Goal: Task Accomplishment & Management: Complete application form

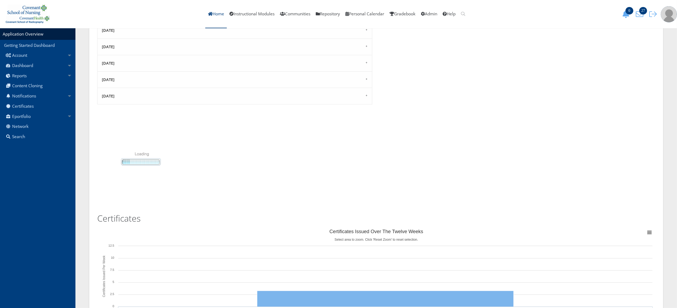
scroll to position [239, 0]
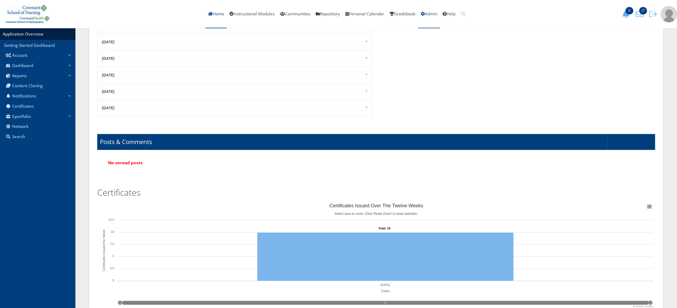
click at [439, 15] on link "Admin" at bounding box center [429, 14] width 22 height 28
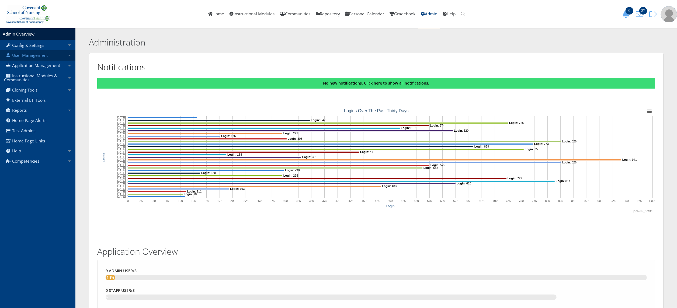
click at [47, 55] on link "User Management" at bounding box center [37, 55] width 75 height 10
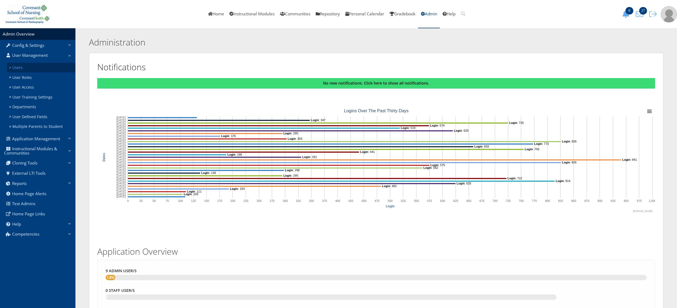
click at [44, 65] on link "Users" at bounding box center [41, 68] width 68 height 10
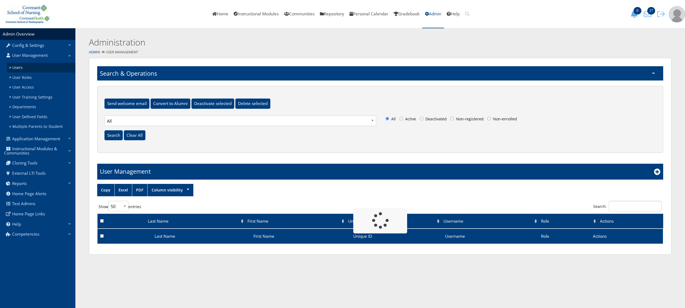
select select "50"
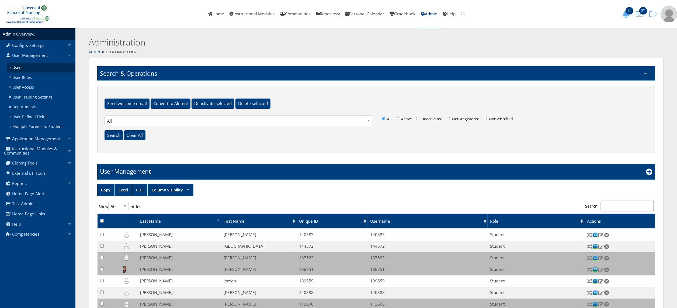
click at [621, 205] on input "Search:" at bounding box center [626, 206] width 53 height 10
click at [649, 172] on icon at bounding box center [649, 172] width 6 height 6
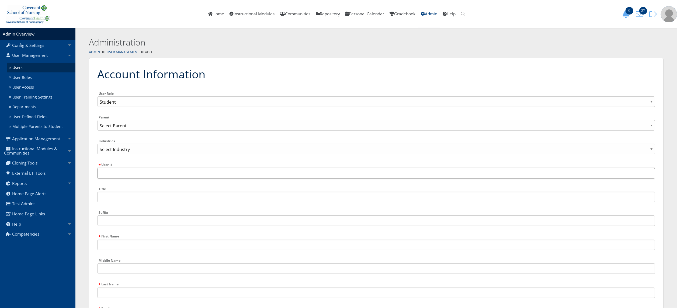
click at [263, 174] on input "User Id" at bounding box center [376, 173] width 558 height 10
click at [117, 177] on input "User Id" at bounding box center [376, 173] width 558 height 10
paste input "Emilee Escobedo"
click at [146, 176] on input "Emilee Escobedo" at bounding box center [376, 173] width 558 height 10
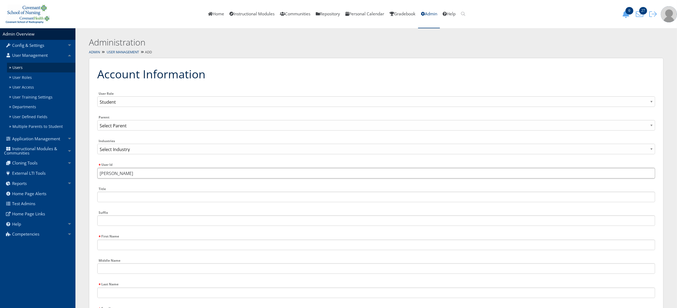
click at [146, 176] on input "Emilee Escobedo" at bounding box center [376, 173] width 558 height 10
type input "Emilee Escobedo"
click at [122, 242] on input "First Name" at bounding box center [376, 245] width 558 height 10
paste input "Emilee Escobedo"
type input "Emilee"
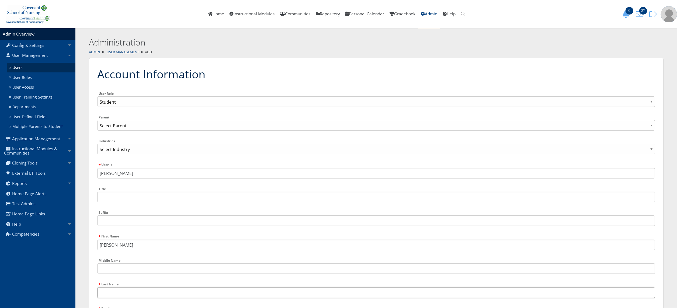
click at [114, 293] on input "Last Name" at bounding box center [376, 293] width 558 height 10
paste input "Emilee Escobedo"
click at [114, 293] on input "Emilee Escobedo" at bounding box center [376, 293] width 558 height 10
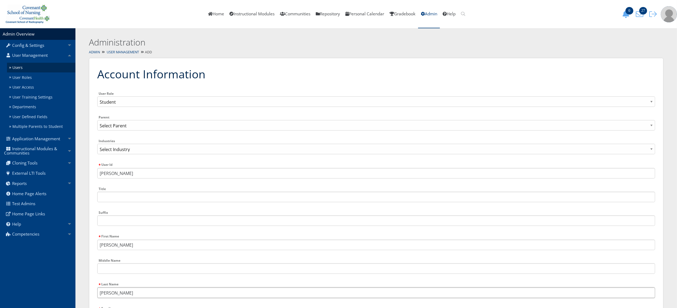
type input "Escobedo"
click at [145, 172] on input "Emilee Escobedo" at bounding box center [376, 173] width 558 height 10
paste input "143877"
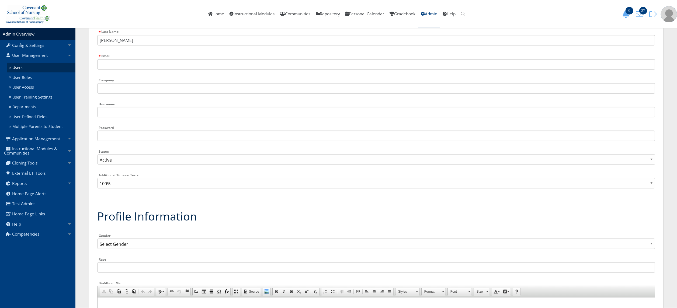
scroll to position [251, 0]
type input "143877"
click at [150, 115] on input "Username" at bounding box center [376, 113] width 558 height 10
paste input "143877"
type input "143877"
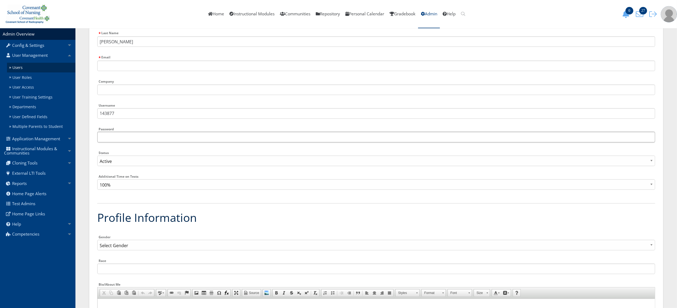
click at [137, 136] on input "Password" at bounding box center [376, 137] width 558 height 10
type input "Welcome1"
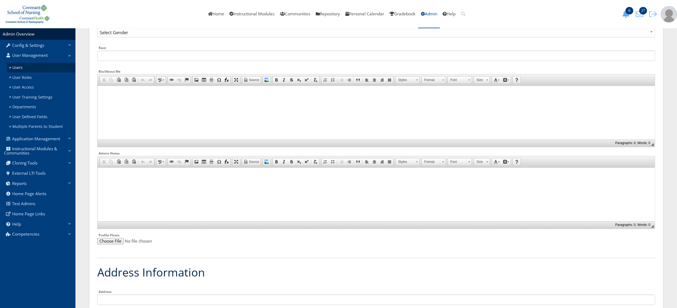
scroll to position [494, 0]
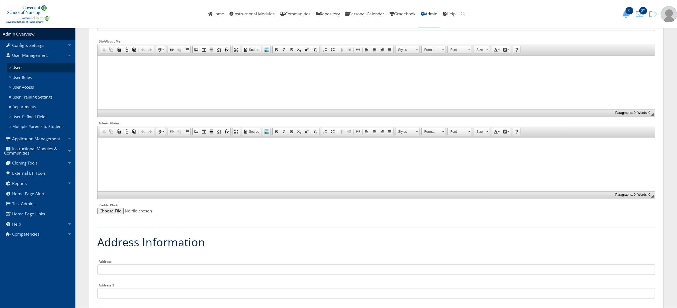
click at [525, 151] on html at bounding box center [375, 144] width 557 height 13
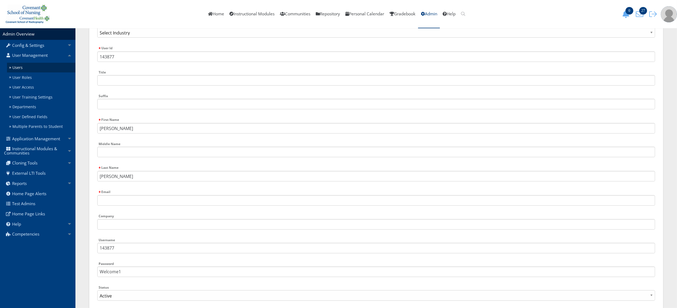
scroll to position [122, 0]
click at [123, 194] on input "Email" at bounding box center [376, 195] width 558 height 10
paste input "Emiandbedo@gmail.com"
click at [100, 193] on input "Emiandbedo@gmail.com" at bounding box center [376, 195] width 558 height 10
drag, startPoint x: 100, startPoint y: 193, endPoint x: 92, endPoint y: 193, distance: 7.5
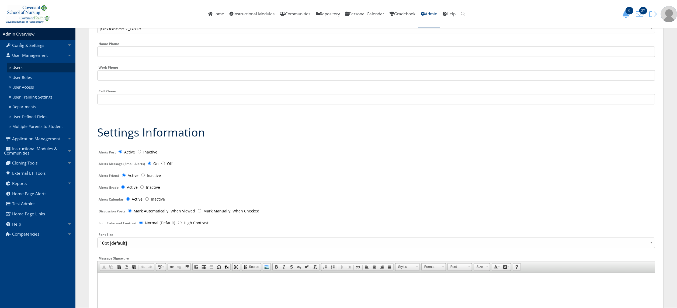
scroll to position [952, 0]
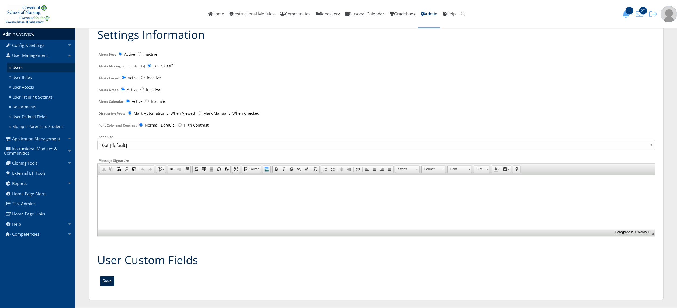
type input "Emiandbedo@gmail.com"
click at [108, 283] on input "Save" at bounding box center [107, 281] width 15 height 10
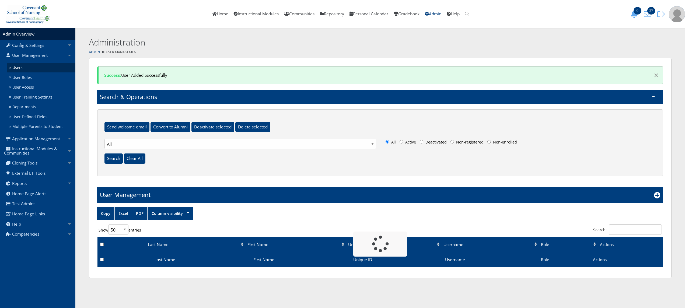
select select "50"
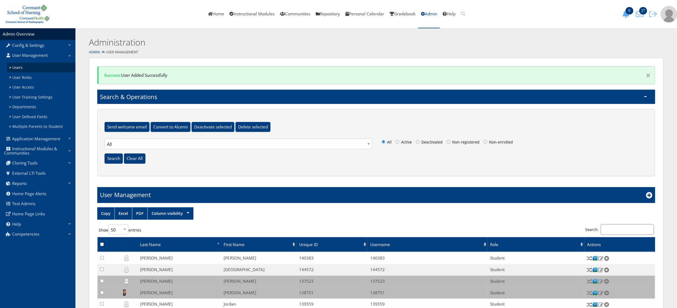
click at [619, 228] on input "Search:" at bounding box center [626, 229] width 53 height 10
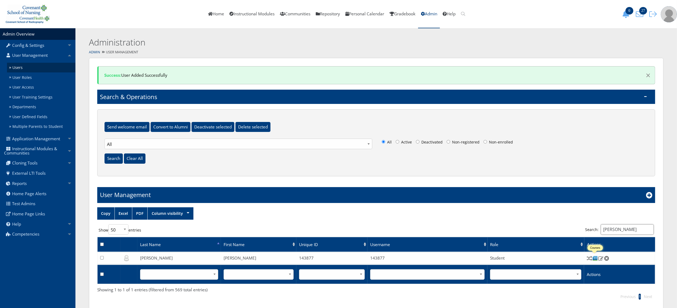
type input "[PERSON_NAME]"
click at [593, 257] on img at bounding box center [595, 258] width 6 height 6
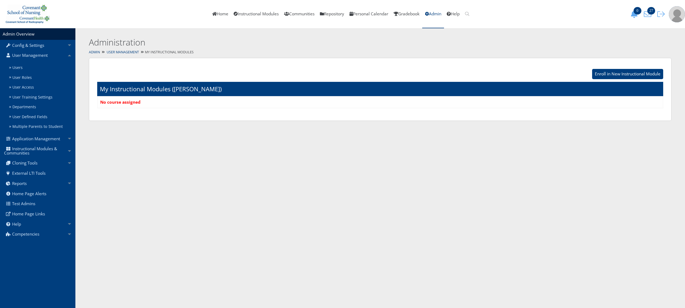
click at [622, 68] on div "Enroll in New Instructional Module" at bounding box center [627, 74] width 71 height 16
click at [616, 75] on input "Enroll in New Instructional Module" at bounding box center [627, 74] width 71 height 10
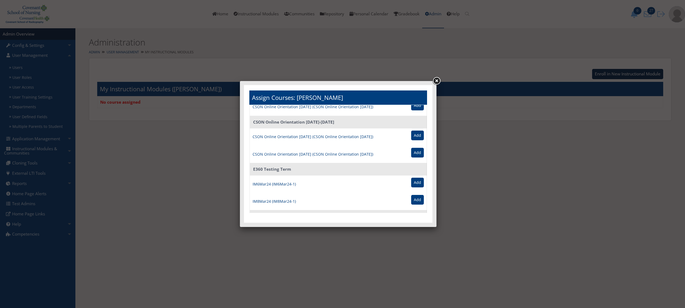
scroll to position [333, 0]
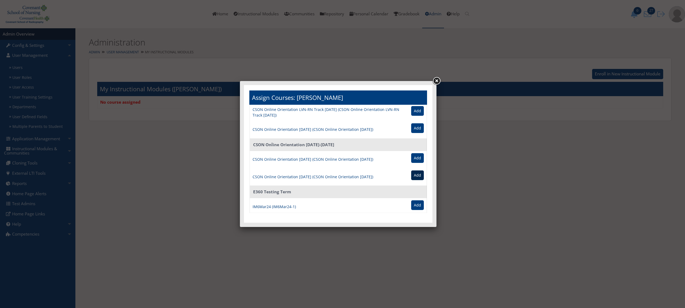
click at [411, 175] on input "Add" at bounding box center [417, 175] width 13 height 10
click at [438, 79] on link at bounding box center [437, 81] width 10 height 10
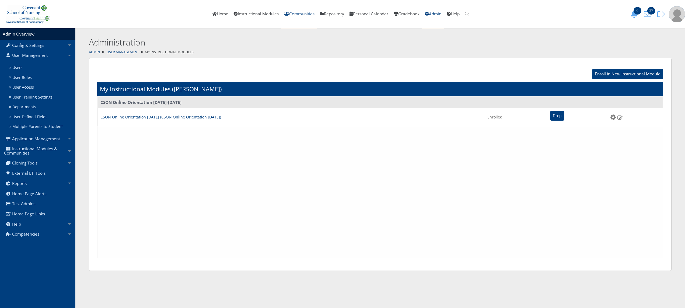
click at [289, 16] on link "Communities" at bounding box center [299, 14] width 36 height 28
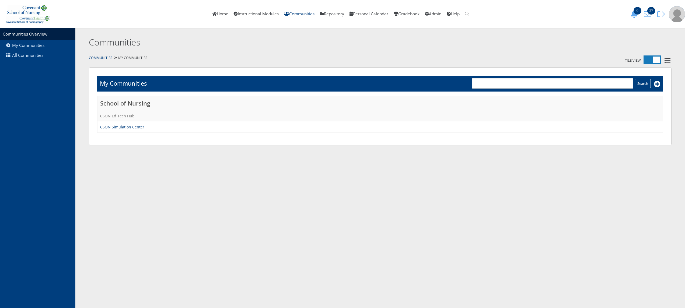
click at [113, 116] on link "CSON Ed Tech Hub" at bounding box center [117, 115] width 34 height 5
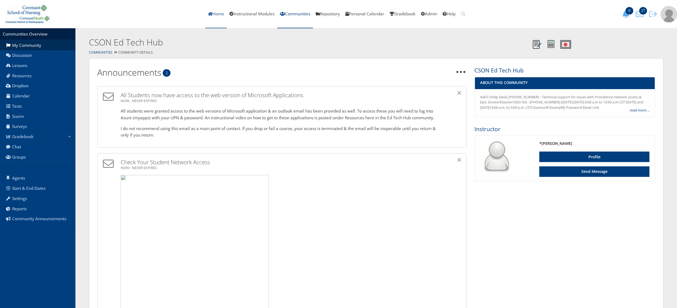
click at [210, 15] on link "Home" at bounding box center [216, 14] width 22 height 28
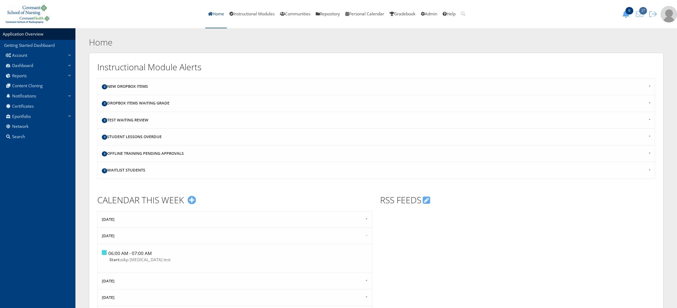
click at [640, 15] on icon "27" at bounding box center [638, 14] width 11 height 8
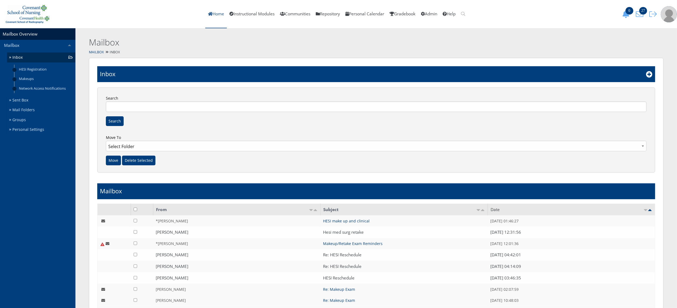
click at [216, 15] on link "Home" at bounding box center [216, 14] width 22 height 28
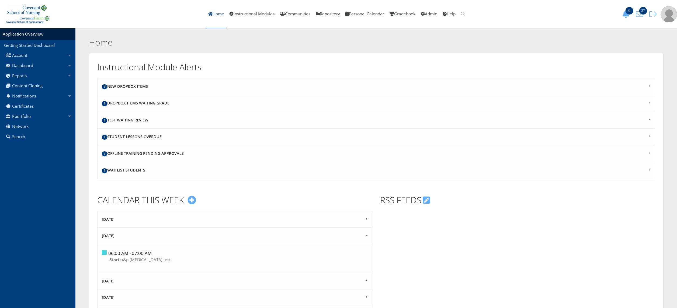
click at [218, 11] on link "Home" at bounding box center [216, 14] width 22 height 28
click at [214, 13] on link "Home" at bounding box center [216, 14] width 22 height 28
click at [436, 15] on link "Admin" at bounding box center [429, 14] width 22 height 28
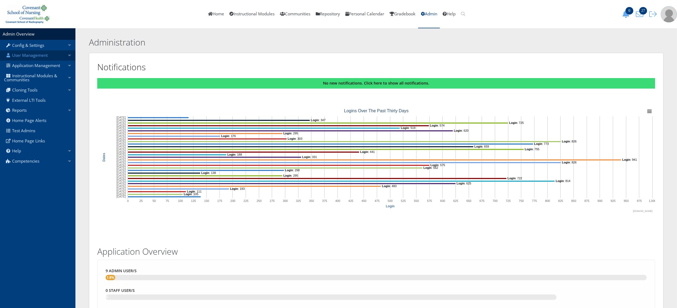
click at [47, 57] on link "User Management" at bounding box center [37, 55] width 75 height 10
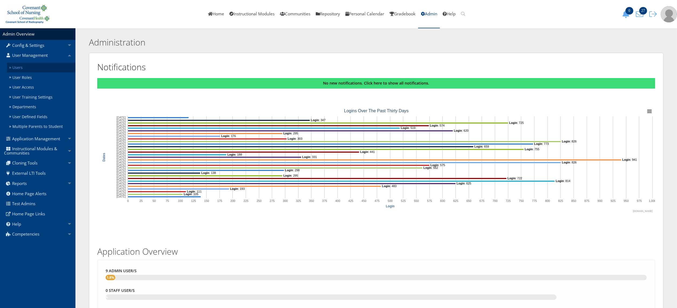
click at [42, 67] on link "Users" at bounding box center [41, 68] width 68 height 10
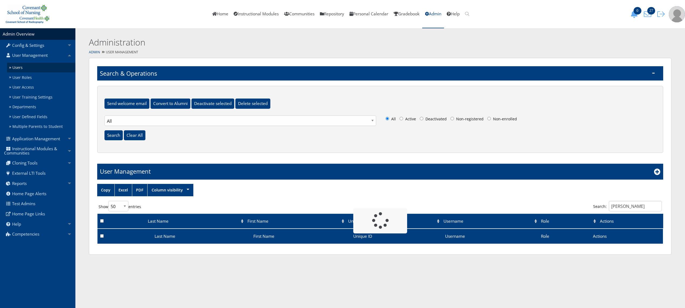
select select "50"
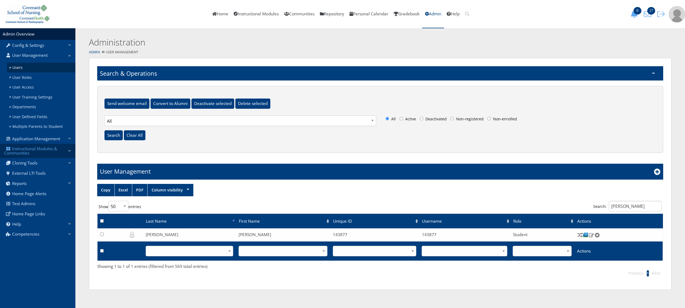
click at [41, 153] on link "Instructional Modules & Communities" at bounding box center [37, 151] width 75 height 14
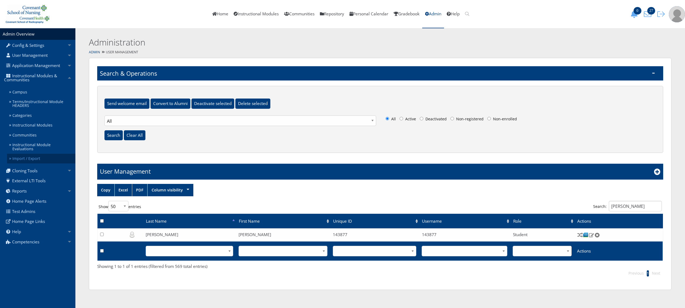
click at [41, 154] on link "Import / Export" at bounding box center [41, 159] width 68 height 10
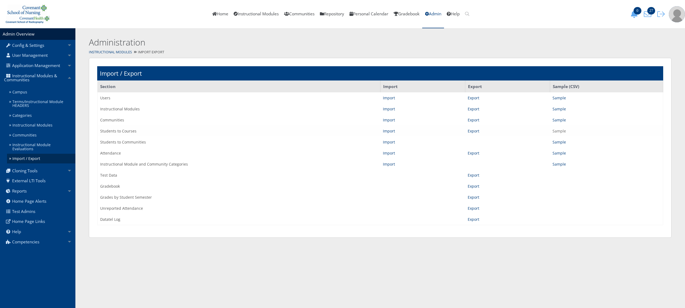
click at [565, 129] on link "Sample" at bounding box center [558, 130] width 13 height 5
click at [30, 123] on link "Instructional Modules" at bounding box center [41, 125] width 68 height 10
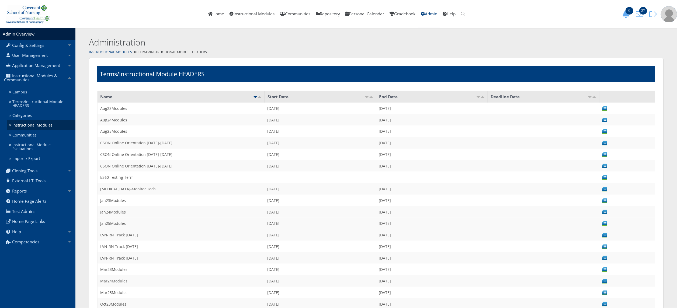
click at [159, 222] on td "Jan25Modules" at bounding box center [180, 224] width 167 height 12
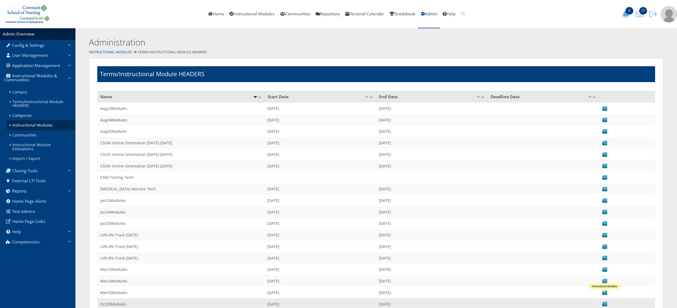
click at [605, 301] on img at bounding box center [605, 304] width 6 height 6
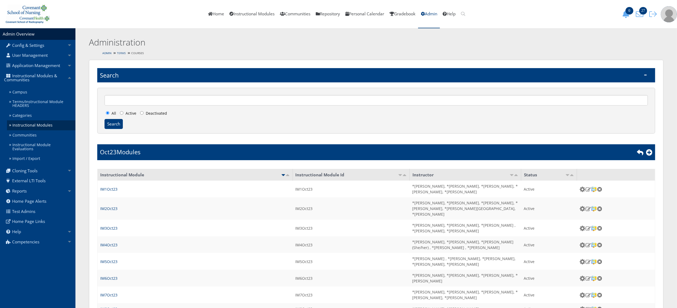
click at [118, 52] on link "Terms" at bounding box center [121, 53] width 9 height 4
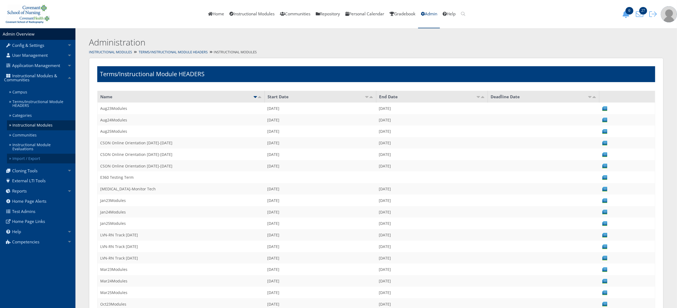
click at [40, 154] on link "Import / Export" at bounding box center [41, 159] width 68 height 10
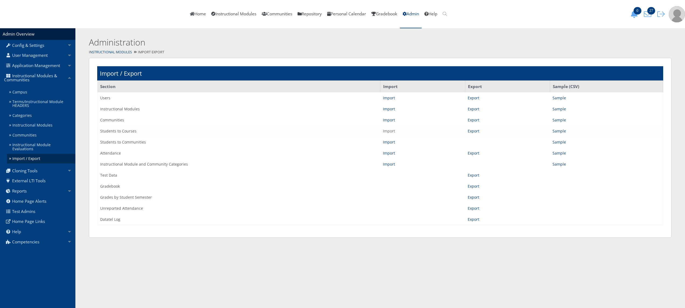
click at [387, 131] on link "Import" at bounding box center [389, 130] width 12 height 5
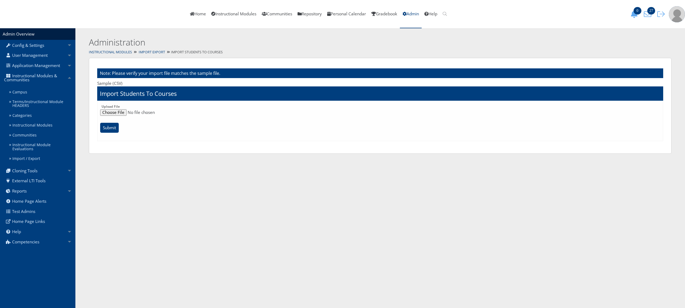
click at [115, 114] on input "file" at bounding box center [380, 112] width 560 height 6
type input "C:\fakepath\im1thru8studentstocourses.csv"
click at [111, 130] on input "Submit" at bounding box center [109, 128] width 19 height 10
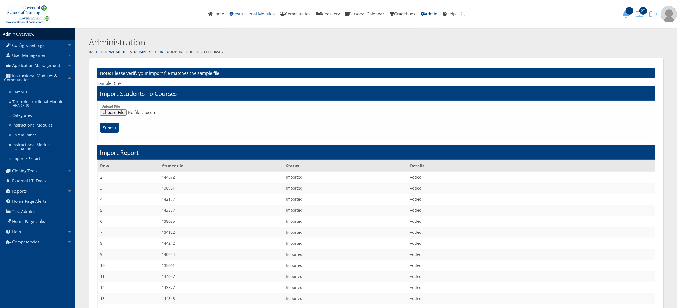
click at [269, 12] on link "Instructional Modules" at bounding box center [252, 14] width 50 height 28
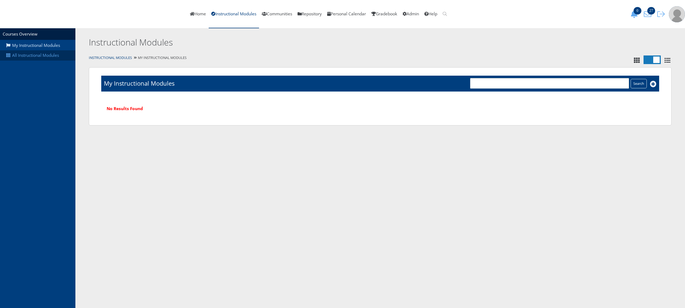
click at [53, 57] on link "All Instructional Modules" at bounding box center [37, 55] width 75 height 10
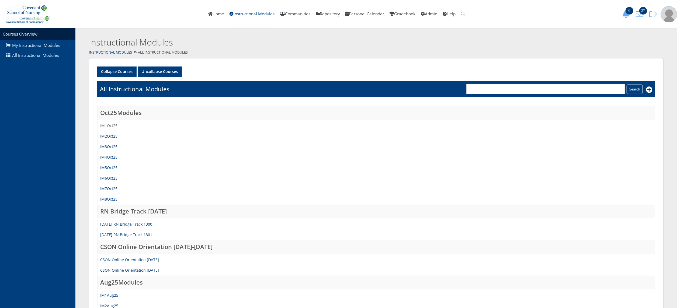
click at [111, 125] on link "IM1Oct25" at bounding box center [108, 125] width 17 height 5
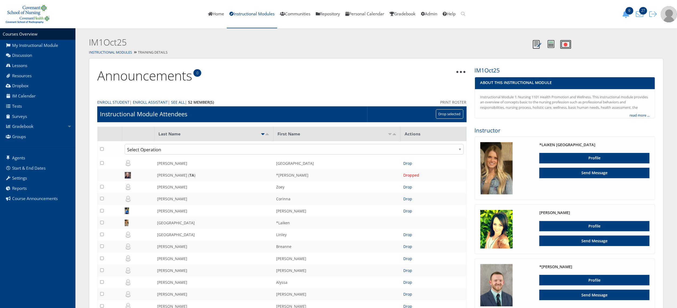
click at [457, 100] on link "Print Roster" at bounding box center [453, 102] width 26 height 6
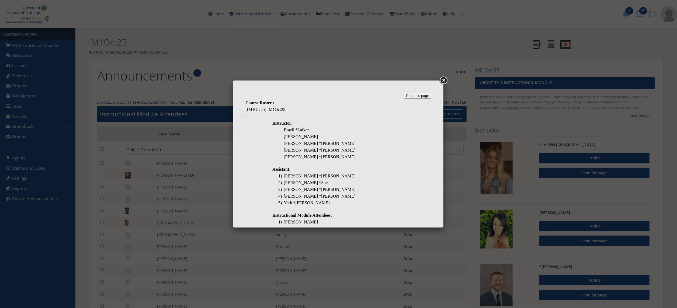
drag, startPoint x: 435, startPoint y: 121, endPoint x: 680, endPoint y: 183, distance: 252.4
click at [445, 78] on link at bounding box center [443, 81] width 10 height 10
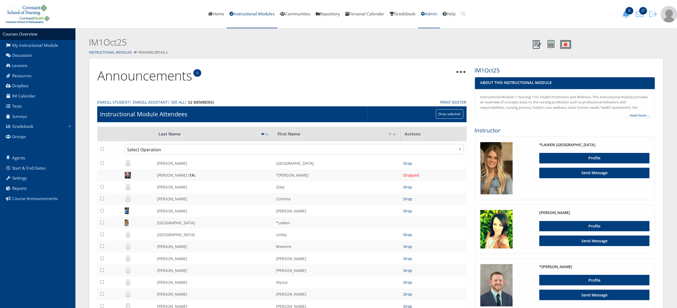
click at [437, 15] on link "Admin" at bounding box center [429, 14] width 22 height 28
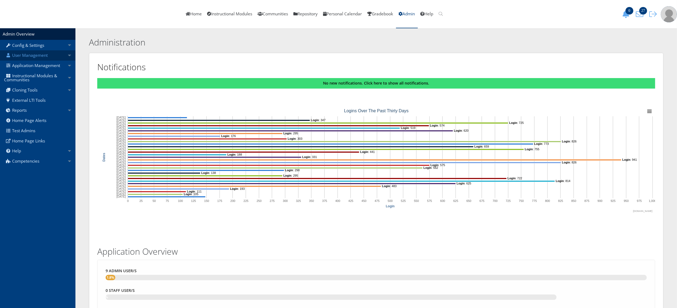
click at [52, 53] on link "User Management" at bounding box center [37, 55] width 75 height 10
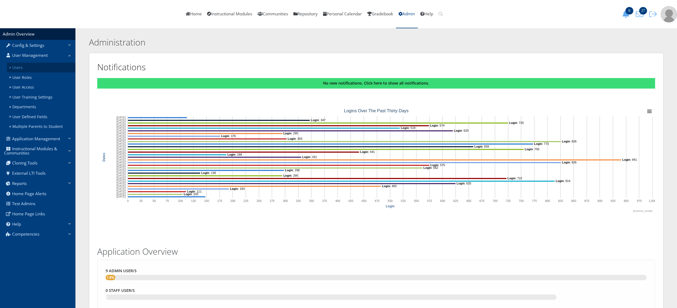
click at [47, 64] on link "Users" at bounding box center [41, 68] width 68 height 10
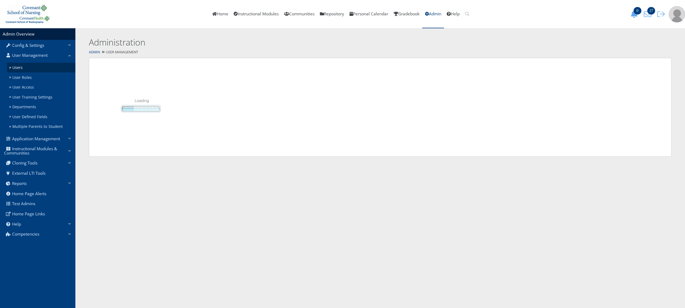
select select "50"
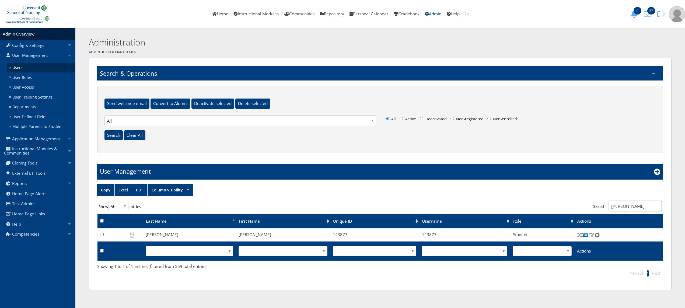
click at [626, 207] on input "[PERSON_NAME]" at bounding box center [635, 206] width 53 height 10
click at [626, 207] on input "emilee" at bounding box center [635, 206] width 53 height 10
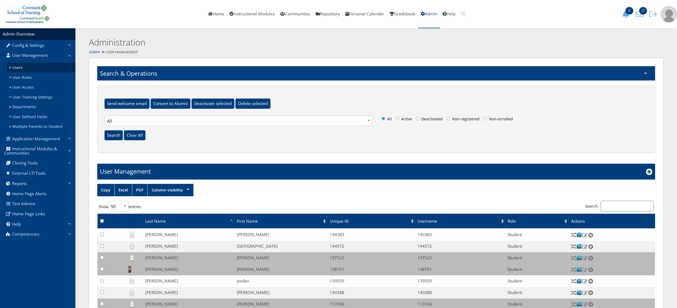
click at [623, 208] on input "Search:" at bounding box center [626, 206] width 53 height 10
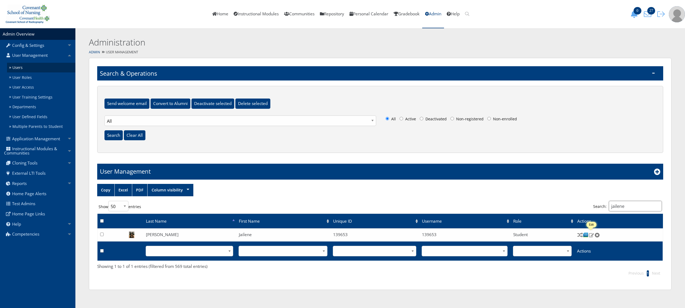
type input "jailene"
click at [592, 236] on img at bounding box center [592, 235] width 6 height 5
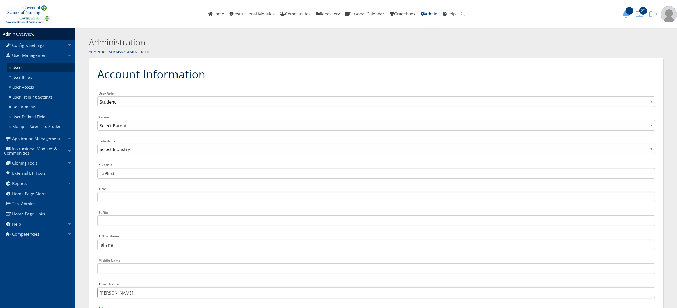
click at [345, 291] on input "Gonzalez" at bounding box center [376, 293] width 558 height 10
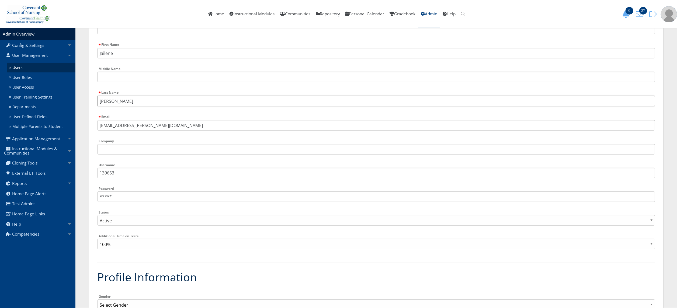
scroll to position [161, 0]
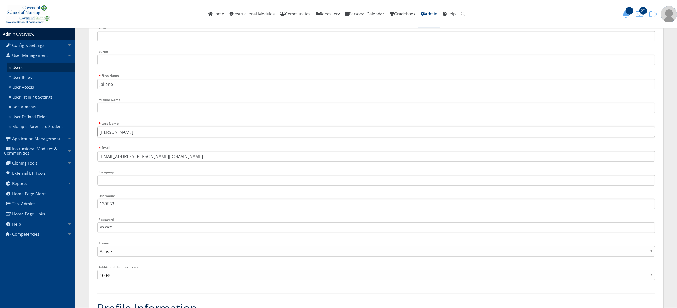
click at [437, 130] on input "[PERSON_NAME]" at bounding box center [376, 132] width 558 height 10
type input "[PERSON_NAME]"
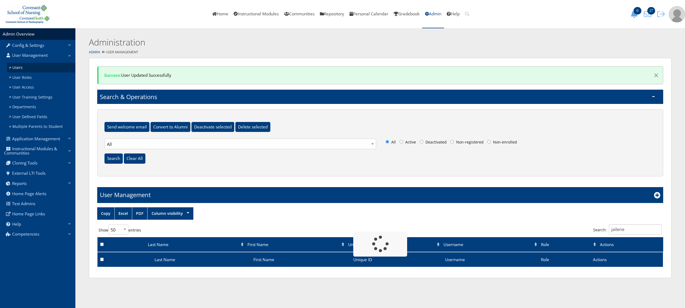
select select "50"
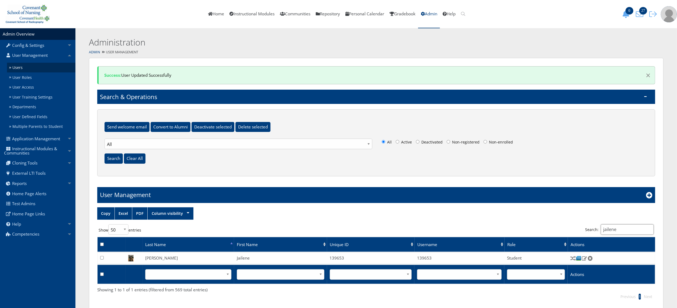
click at [623, 229] on input "jailene" at bounding box center [626, 229] width 53 height 10
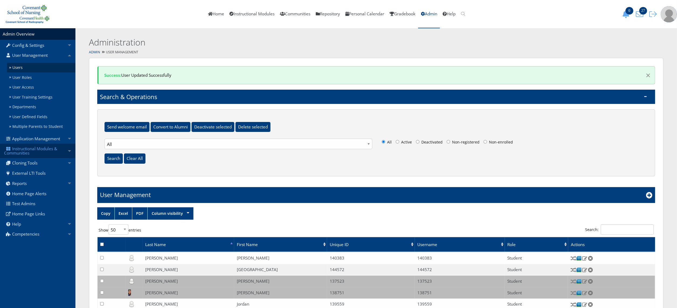
click at [43, 147] on link "Instructional Modules & Communities" at bounding box center [37, 151] width 75 height 14
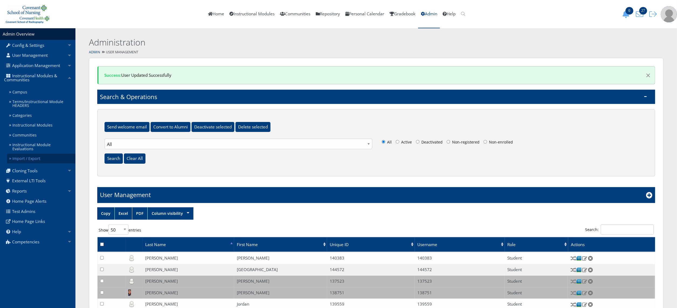
click at [43, 156] on link "Import / Export" at bounding box center [41, 159] width 68 height 10
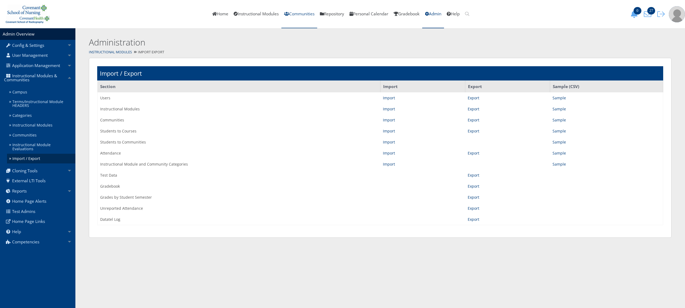
click at [291, 15] on link "Communities" at bounding box center [299, 14] width 36 height 28
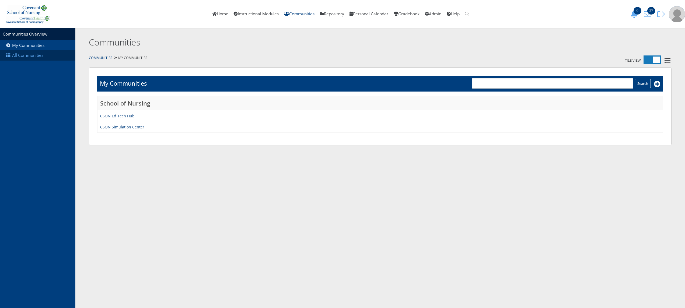
click at [35, 53] on link "All Communities" at bounding box center [37, 55] width 75 height 10
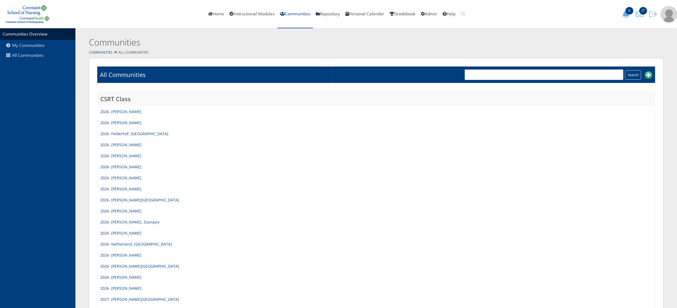
scroll to position [426, 0]
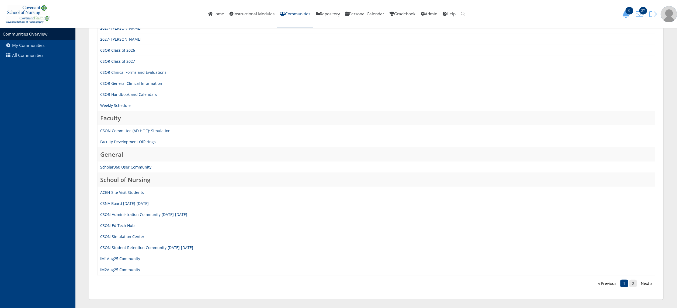
click at [632, 281] on link "2" at bounding box center [633, 284] width 8 height 8
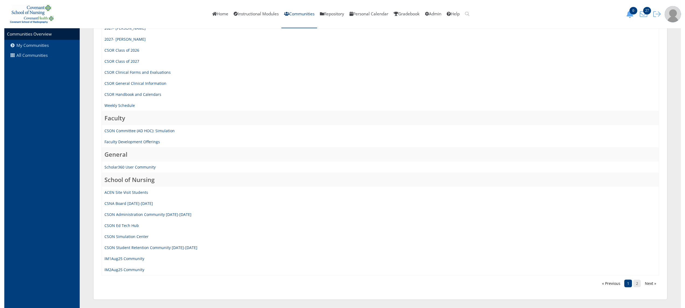
scroll to position [0, 0]
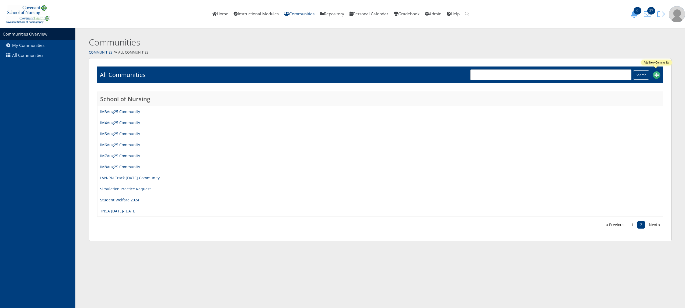
click at [655, 71] on img at bounding box center [656, 75] width 8 height 8
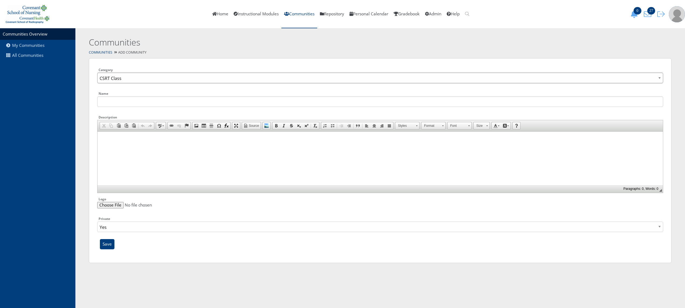
click at [208, 76] on select "CSRT Class CSST Class Edvance360 Faculty General School of Nursing" at bounding box center [380, 78] width 566 height 10
select select "49"
click at [97, 73] on select "CSRT Class CSST Class Edvance360 Faculty General School of Nursing" at bounding box center [380, 78] width 566 height 10
click at [161, 99] on input "text" at bounding box center [380, 101] width 566 height 10
type input "IM1Oct25"
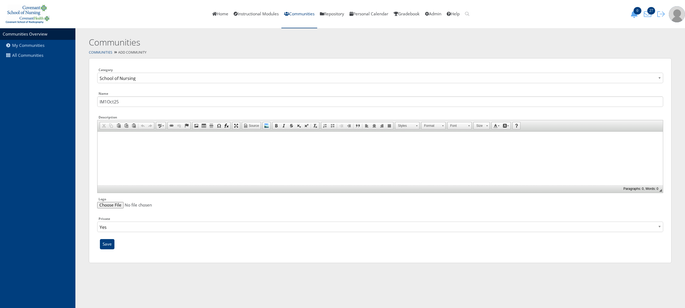
click at [104, 53] on link "Communities" at bounding box center [100, 52] width 23 height 5
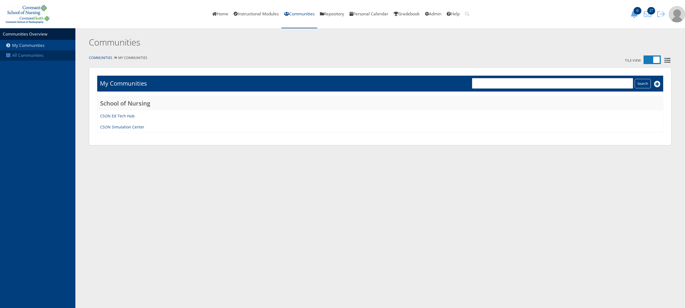
click at [33, 57] on link "All Communities" at bounding box center [37, 55] width 75 height 10
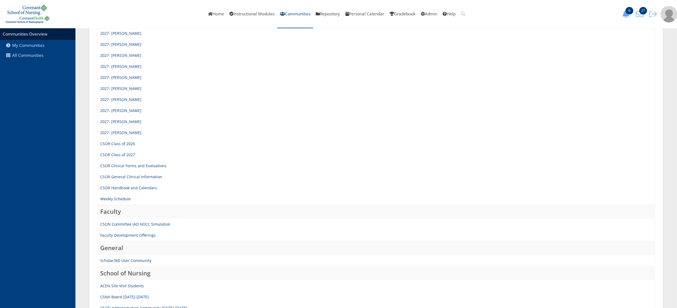
scroll to position [426, 0]
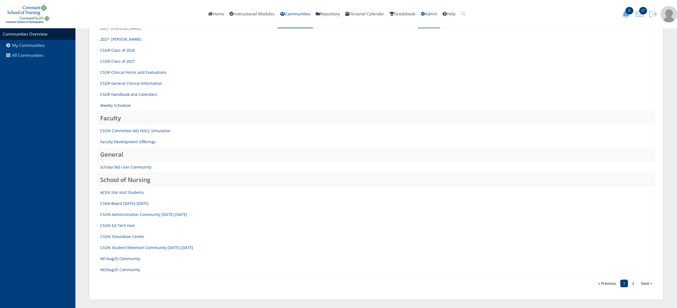
click at [436, 13] on link "Admin" at bounding box center [429, 14] width 22 height 28
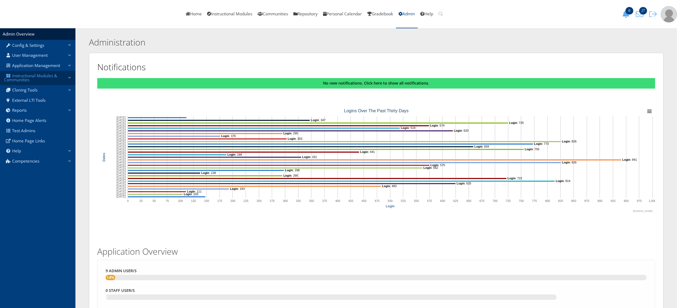
click at [36, 76] on link "Instructional Modules & Communities" at bounding box center [37, 78] width 75 height 14
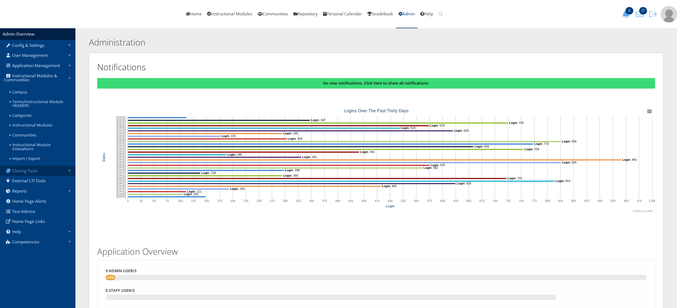
click at [43, 166] on link "Cloning Tools" at bounding box center [37, 171] width 75 height 10
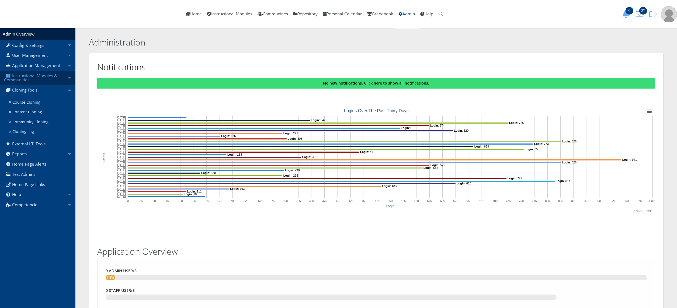
click at [40, 75] on link "Instructional Modules & Communities" at bounding box center [37, 78] width 75 height 14
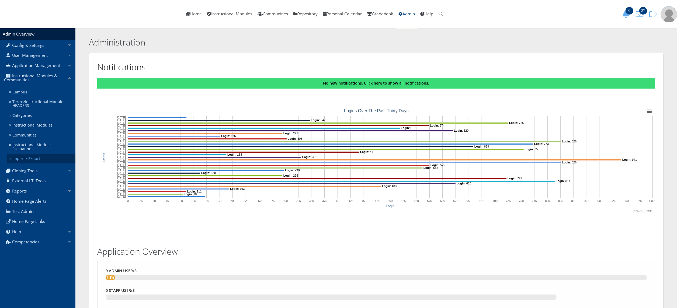
click at [44, 157] on link "Import / Export" at bounding box center [41, 159] width 68 height 10
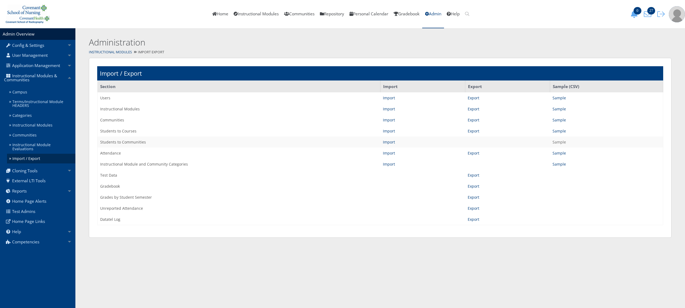
click at [561, 142] on link "Sample" at bounding box center [558, 141] width 13 height 5
click at [436, 37] on h2 "Administration" at bounding box center [312, 42] width 447 height 12
click at [302, 15] on link "Communities" at bounding box center [299, 14] width 36 height 28
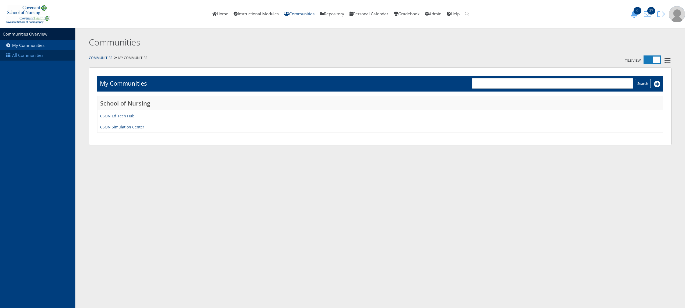
click at [10, 55] on icon at bounding box center [8, 55] width 8 height 4
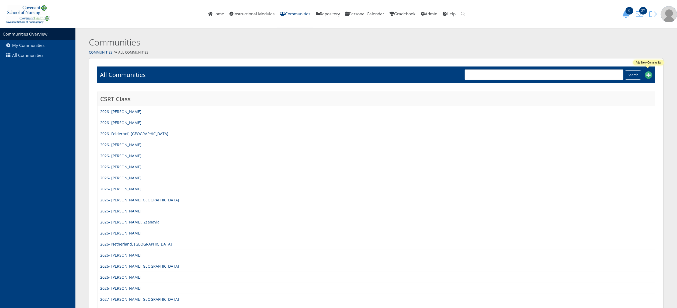
click at [648, 75] on img at bounding box center [648, 75] width 8 height 8
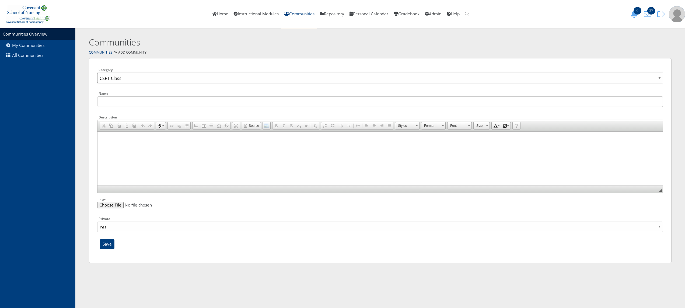
click at [142, 80] on select "CSRT Class CSST Class Edvance360 Faculty General School of Nursing" at bounding box center [380, 78] width 566 height 10
select select "49"
click at [97, 73] on select "CSRT Class CSST Class Edvance360 Faculty General School of Nursing" at bounding box center [380, 78] width 566 height 10
click at [124, 107] on div "Name" at bounding box center [380, 100] width 566 height 21
click at [124, 99] on input "text" at bounding box center [380, 101] width 566 height 10
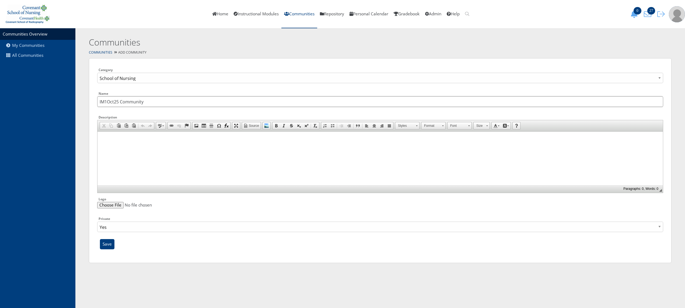
type input "IM1Oct25 Community"
click at [126, 228] on select "Yes No" at bounding box center [380, 227] width 566 height 10
click at [155, 101] on input "IM1Oct25 Community" at bounding box center [380, 101] width 566 height 10
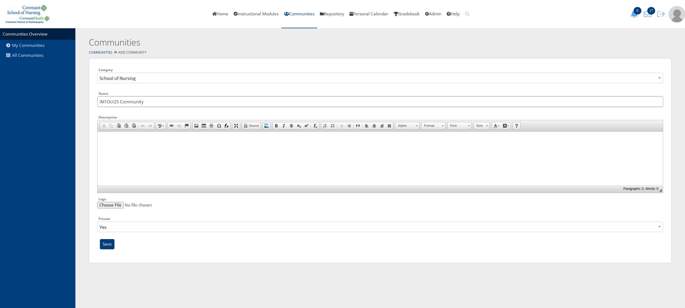
click at [155, 101] on input "IM1Oct25 Community" at bounding box center [380, 101] width 566 height 10
click at [106, 248] on input "Save" at bounding box center [107, 244] width 15 height 10
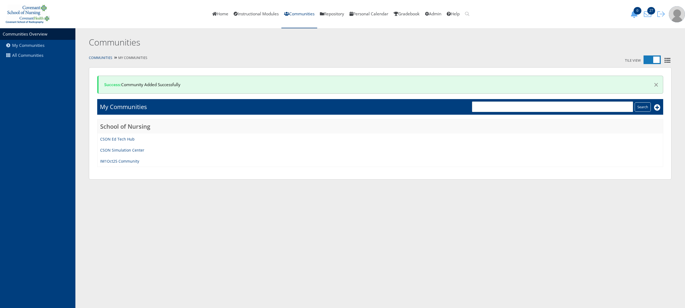
drag, startPoint x: 108, startPoint y: 96, endPoint x: 51, endPoint y: 78, distance: 60.2
click at [51, 78] on section "Communities Overview My Communities All Communities Communities Communities Til…" at bounding box center [342, 103] width 685 height 151
click at [133, 161] on link "IM1Oct25 Community" at bounding box center [119, 161] width 39 height 5
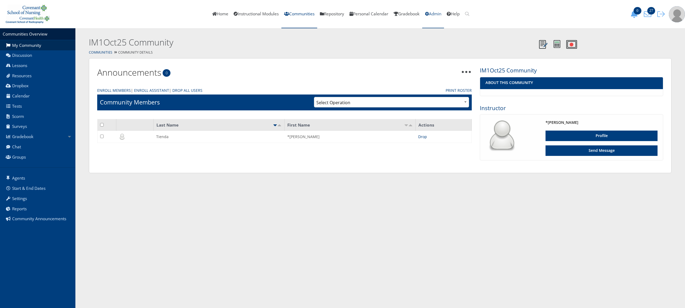
click at [439, 13] on link "Admin" at bounding box center [433, 14] width 22 height 28
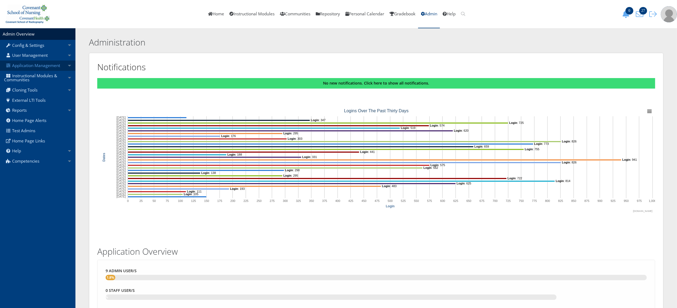
click at [47, 67] on link "Application Management" at bounding box center [37, 66] width 75 height 10
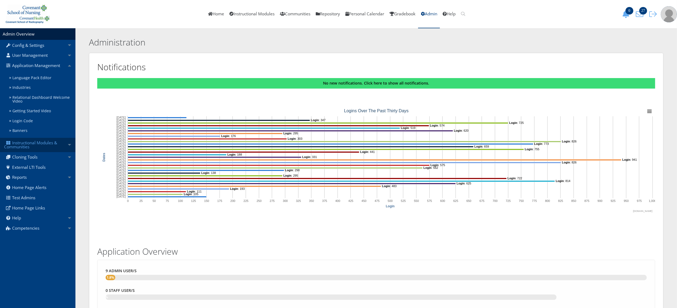
click at [59, 143] on link "Instructional Modules & Communities" at bounding box center [37, 145] width 75 height 14
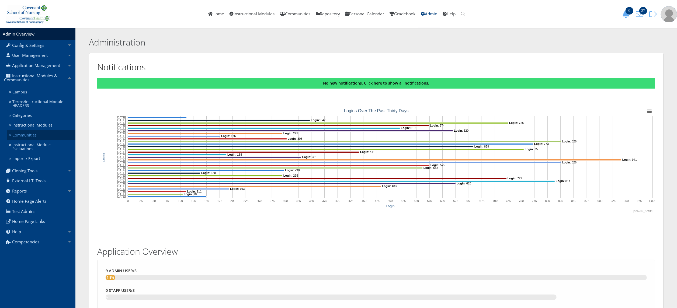
click at [47, 136] on link "Communities" at bounding box center [41, 135] width 68 height 10
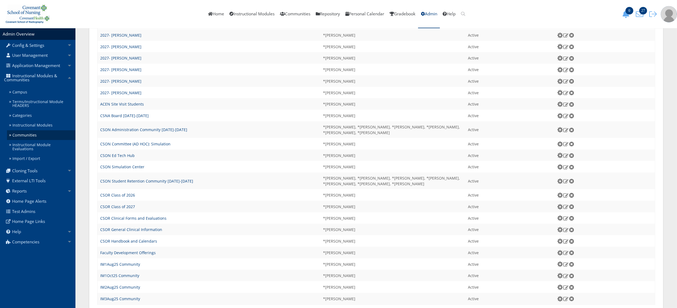
scroll to position [482, 0]
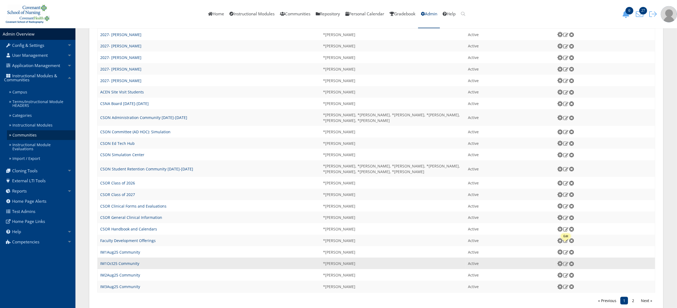
click at [566, 261] on img at bounding box center [566, 263] width 6 height 5
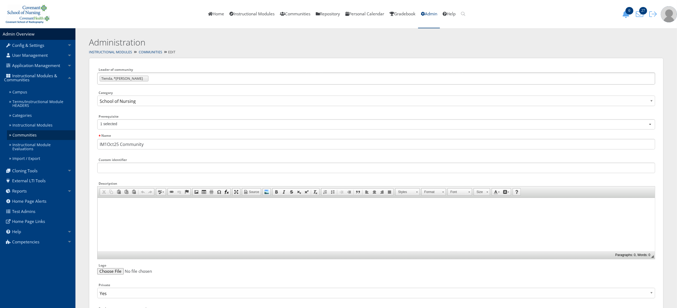
click at [165, 77] on ul "Tienda, *Elisa" at bounding box center [376, 78] width 558 height 12
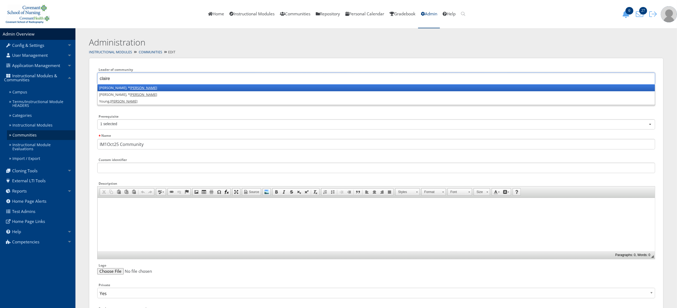
type input "claire"
click at [160, 86] on li "Arnett-Johnson, * Claire" at bounding box center [375, 88] width 557 height 7
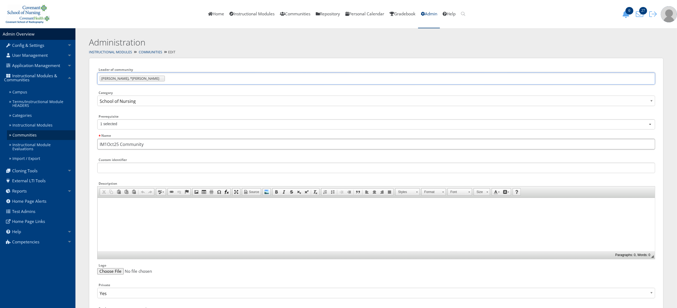
click at [162, 146] on input "IM1Oct25 Community" at bounding box center [376, 144] width 558 height 10
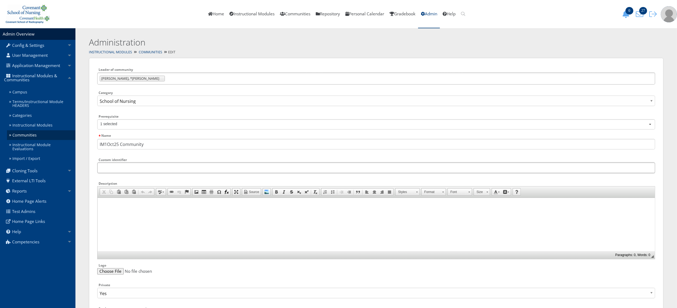
click at [168, 165] on input "Custom identifier" at bounding box center [376, 168] width 558 height 10
paste input "IM1Oct25 Community"
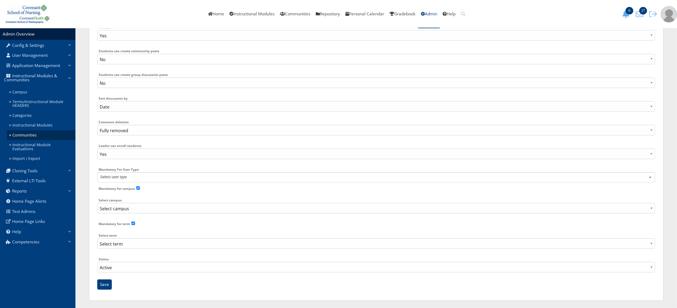
scroll to position [259, 0]
type input "IM1Oct25 Community"
click at [153, 208] on select "Select campus School of Nursing School of Radiography School of Surgical Tech" at bounding box center [376, 207] width 558 height 10
select select "2"
click at [97, 202] on select "Select campus School of Nursing School of Radiography School of Surgical Tech" at bounding box center [376, 207] width 558 height 10
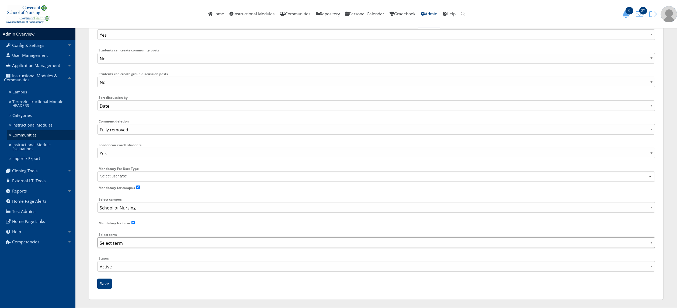
click at [121, 244] on select "Select term Aug24Modules Aug25Modules CSON Online Orientation [DATE]-[DATE] CSO…" at bounding box center [376, 242] width 558 height 10
select select "145"
click at [97, 237] on select "Select term Aug24Modules Aug25Modules CSON Online Orientation [DATE]-[DATE] CSO…" at bounding box center [376, 242] width 558 height 10
click at [104, 278] on div "Leader of community , , , Abalos, Jasmine Abbott, Sydney Aguirre, Jordan Alcoze…" at bounding box center [376, 50] width 558 height 484
click at [105, 286] on input "Save" at bounding box center [104, 284] width 15 height 10
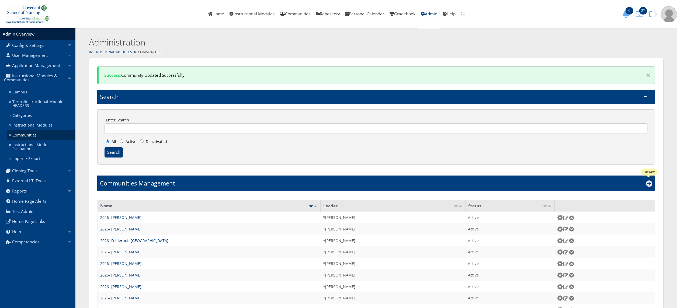
click at [650, 184] on icon at bounding box center [649, 183] width 6 height 6
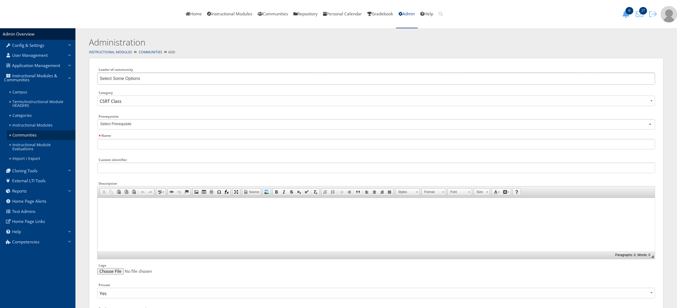
click at [167, 78] on ul "Select Some Options" at bounding box center [376, 78] width 558 height 12
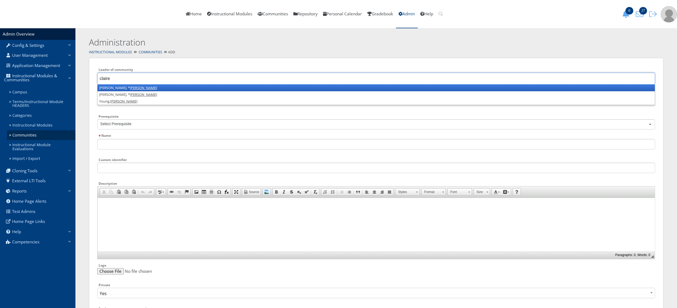
type input "claire"
click at [161, 86] on li "Arnett-Johnson, * Claire" at bounding box center [375, 88] width 557 height 7
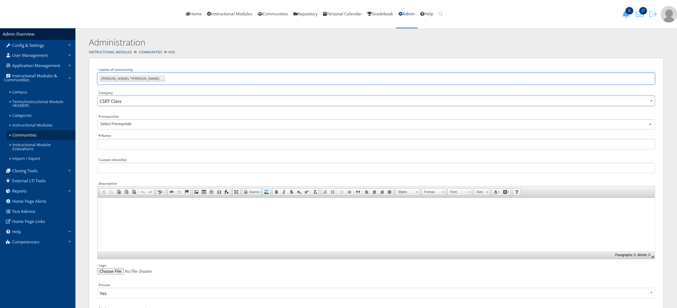
click at [152, 97] on select "CSRT Class CSST Class Edvance360 Faculty General School of Nursing" at bounding box center [376, 101] width 558 height 10
select select "49"
click at [97, 96] on select "CSRT Class CSST Class Edvance360 Faculty General School of Nursing" at bounding box center [376, 101] width 558 height 10
click at [143, 141] on input "Name" at bounding box center [376, 144] width 558 height 10
paste input "IM1Oct25 Community"
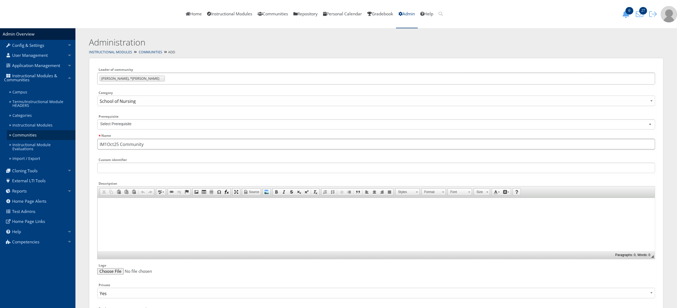
click at [107, 145] on input "IM1Oct25 Community" at bounding box center [376, 144] width 558 height 10
click at [116, 143] on input "IM2Oct25 Community" at bounding box center [376, 144] width 558 height 10
type input "IM2Oct25 Community"
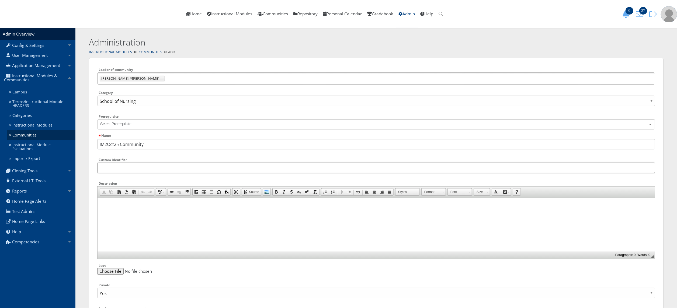
click at [125, 169] on input "Custom identifier" at bounding box center [376, 168] width 558 height 10
paste input "IM2Oct25 Community"
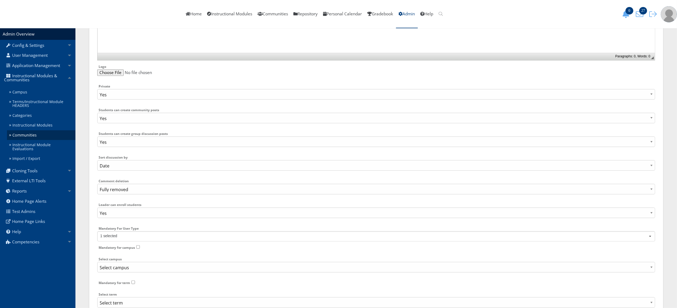
scroll to position [259, 0]
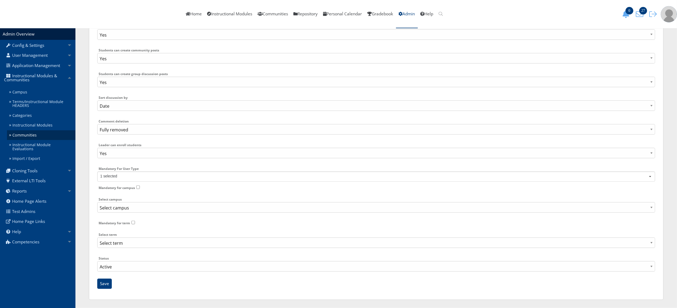
type input "IM2Oct25 Community"
click at [285, 210] on select "Select campus School of Nursing School of Radiography School of Surgical Tech" at bounding box center [376, 207] width 558 height 10
select select "2"
click at [97, 202] on select "Select campus School of Nursing School of Radiography School of Surgical Tech" at bounding box center [376, 207] width 558 height 10
click at [170, 244] on select "Select term Aug24Modules Aug25Modules CSON Online Orientation [DATE]-[DATE] CSO…" at bounding box center [376, 242] width 558 height 10
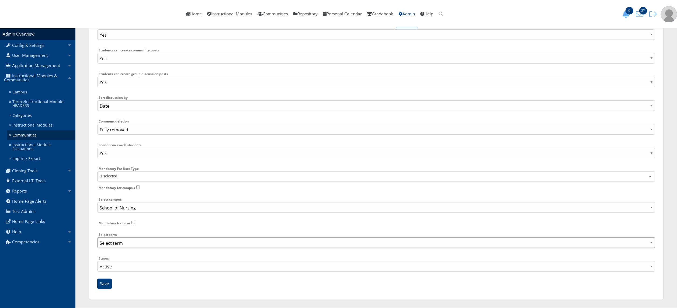
select select "145"
click at [97, 237] on select "Select term Aug24Modules Aug25Modules CSON Online Orientation 2024-2025 CSON On…" at bounding box center [376, 242] width 558 height 10
click at [106, 288] on input "Save" at bounding box center [104, 284] width 15 height 10
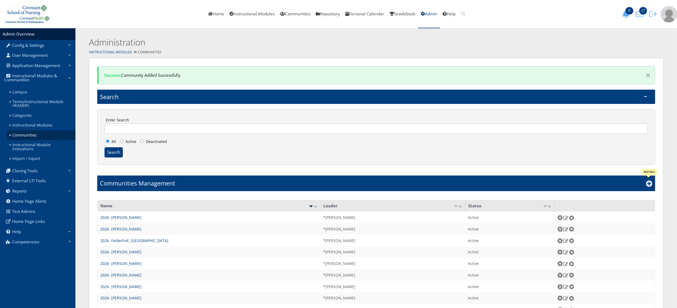
click at [650, 186] on icon at bounding box center [649, 183] width 6 height 6
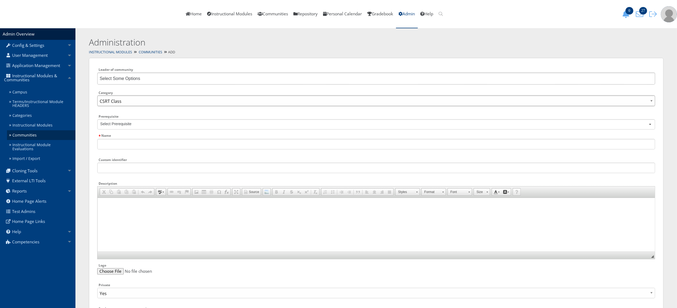
click at [207, 102] on select "CSRT Class CSST Class Edvance360 Faculty General School of Nursing" at bounding box center [376, 101] width 558 height 10
select select "49"
click at [97, 96] on select "CSRT Class CSST Class Edvance360 Faculty General School of Nursing" at bounding box center [376, 101] width 558 height 10
click at [150, 149] on input "Name" at bounding box center [376, 144] width 558 height 10
paste input "IM2Oct25 Community"
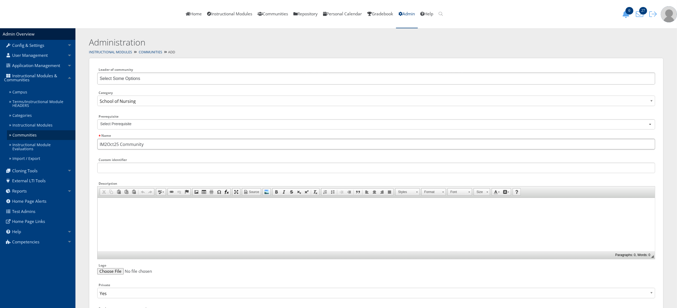
click at [108, 145] on input "IM2Oct25 Community" at bounding box center [376, 144] width 558 height 10
click at [113, 146] on input "IM3Oct25 Community" at bounding box center [376, 144] width 558 height 10
type input "IM3Oct25 Community"
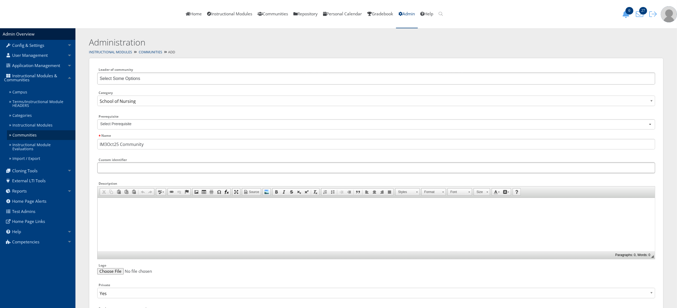
click at [119, 171] on input "Custom identifier" at bounding box center [376, 168] width 558 height 10
paste input "IM3Oct25 Community"
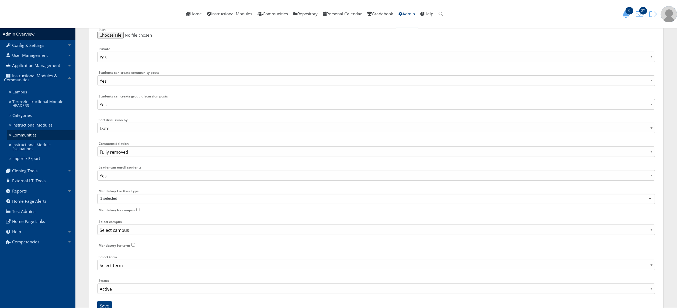
scroll to position [259, 0]
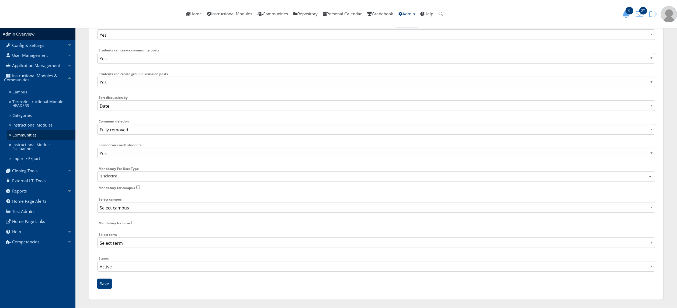
type input "IM3Oct25 Community"
click at [168, 204] on select "Select campus School of Nursing School of Radiography School of Surgical Tech" at bounding box center [376, 207] width 558 height 10
select select "2"
click at [97, 202] on select "Select campus School of Nursing School of Radiography School of Surgical Tech" at bounding box center [376, 207] width 558 height 10
click at [133, 238] on select "Select term Aug24Modules Aug25Modules CSON Online Orientation 2024-2025 CSON On…" at bounding box center [376, 242] width 558 height 10
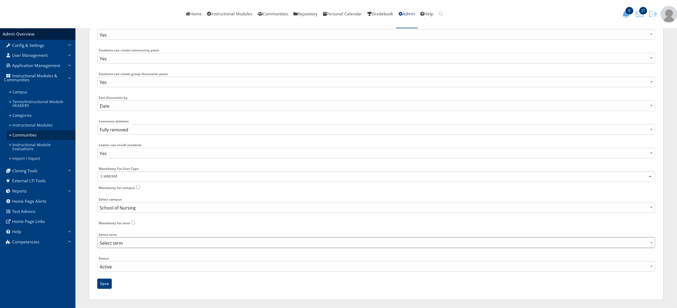
select select "145"
click at [97, 237] on select "Select term Aug24Modules Aug25Modules CSON Online Orientation 2024-2025 CSON On…" at bounding box center [376, 242] width 558 height 10
click at [104, 285] on input "Save" at bounding box center [104, 284] width 15 height 10
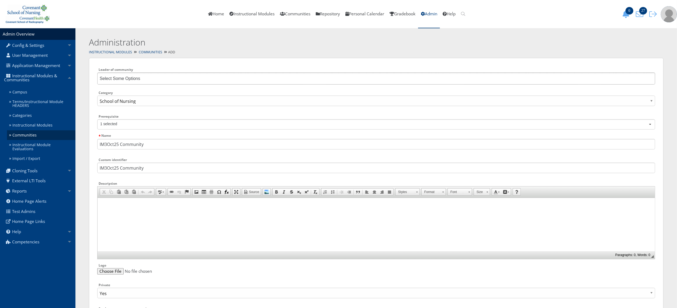
click at [198, 75] on ul "Select Some Options" at bounding box center [376, 78] width 558 height 12
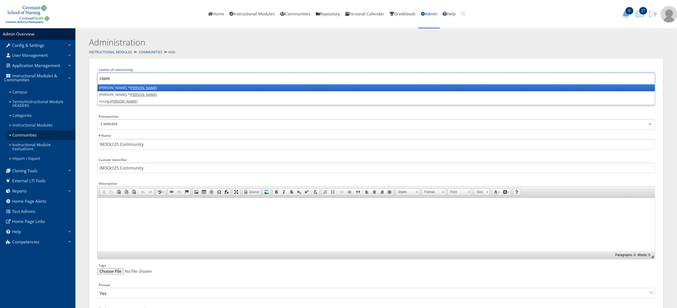
type input "claire"
click at [193, 87] on li "Arnett-Johnson, * Claire" at bounding box center [375, 88] width 557 height 7
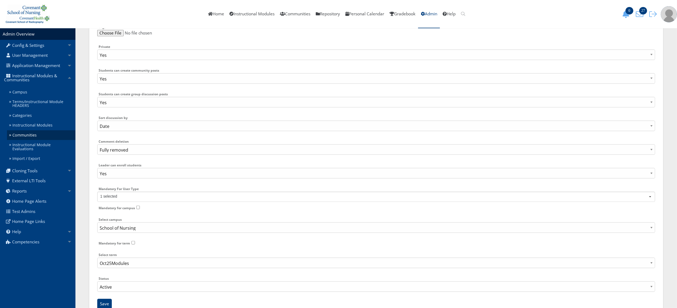
scroll to position [259, 0]
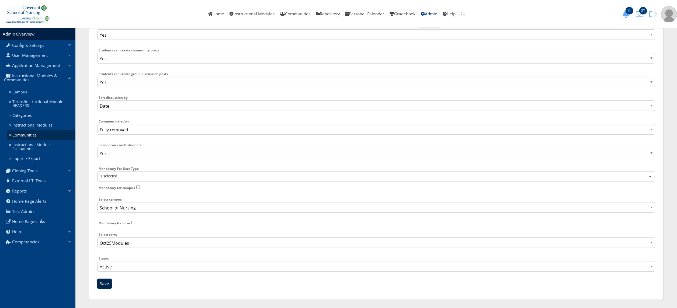
click at [106, 279] on input "Save" at bounding box center [104, 284] width 15 height 10
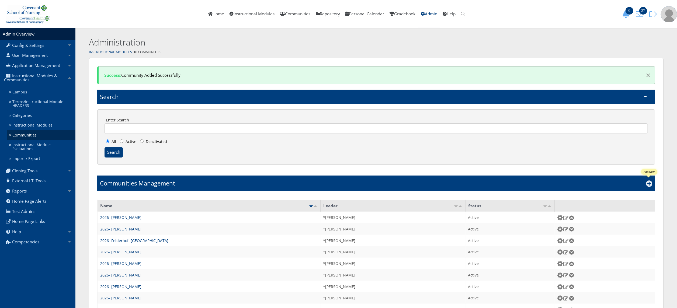
click at [649, 183] on icon at bounding box center [649, 183] width 6 height 6
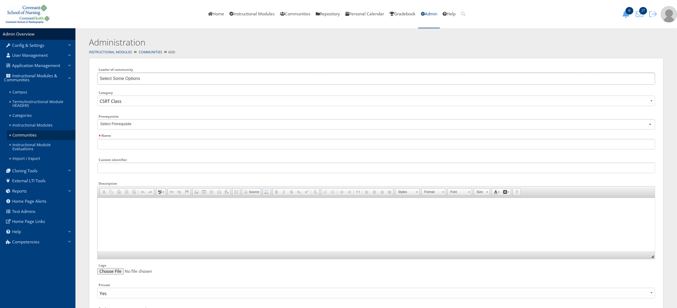
click at [172, 81] on ul "Select Some Options" at bounding box center [376, 78] width 558 height 12
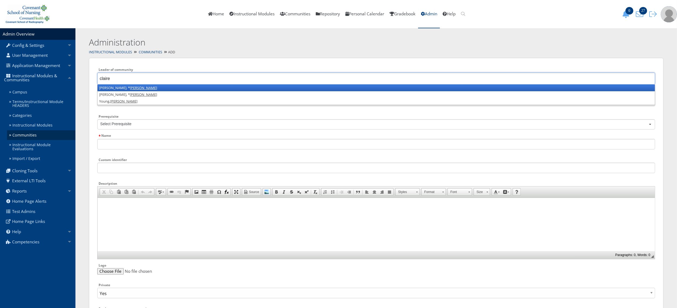
type input "claire"
click at [172, 85] on li "Arnett-Johnson, * Claire" at bounding box center [375, 88] width 557 height 7
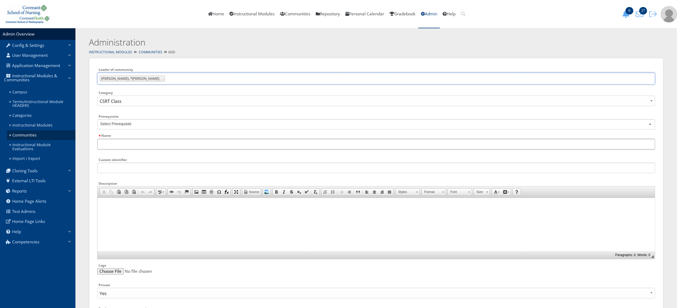
click at [158, 147] on input "Name" at bounding box center [376, 144] width 558 height 10
paste input "IM3Oct25 Community"
click at [109, 141] on input "IM3Oct25 Community" at bounding box center [376, 144] width 558 height 10
click at [108, 145] on input "IM3Oct25 Community" at bounding box center [376, 144] width 558 height 10
click at [108, 145] on input "IM4Oct25 Community" at bounding box center [376, 144] width 558 height 10
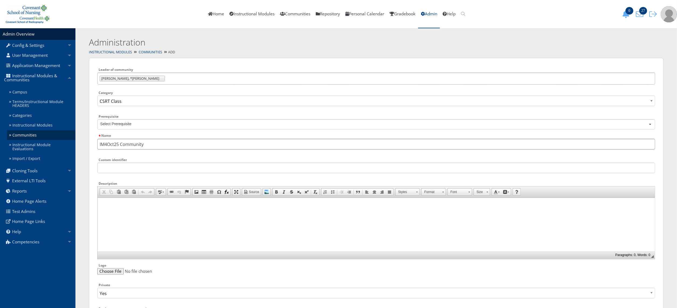
click at [108, 145] on input "IM4Oct25 Community" at bounding box center [376, 144] width 558 height 10
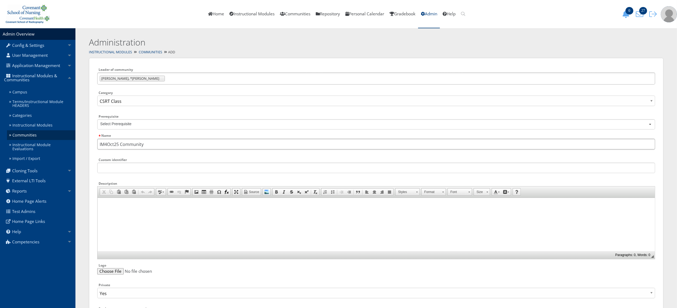
click at [108, 145] on input "IM4Oct25 Community" at bounding box center [376, 144] width 558 height 10
type input "IM4Oct25 Community"
click at [111, 171] on input "Custom identifier" at bounding box center [376, 168] width 558 height 10
paste input "IM4Oct25 Community"
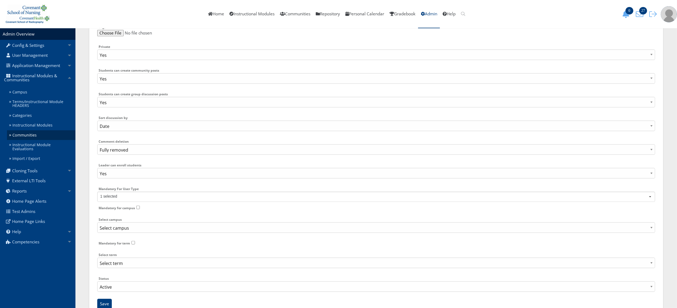
scroll to position [259, 0]
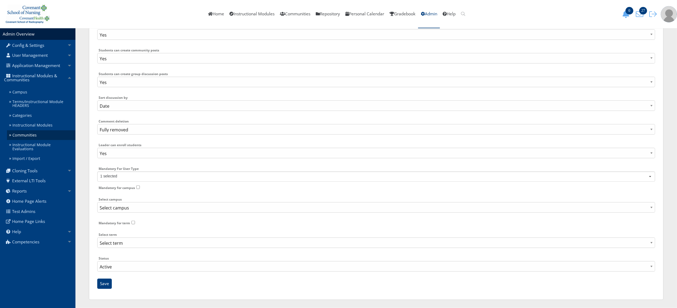
type input "IM4Oct25 Community"
click at [395, 207] on select "Select campus School of Nursing School of Radiography School of Surgical Tech" at bounding box center [376, 207] width 558 height 10
select select "2"
click at [97, 202] on select "Select campus School of Nursing School of Radiography School of Surgical Tech" at bounding box center [376, 207] width 558 height 10
click at [285, 243] on select "Select term Aug24Modules Aug25Modules CSON Online Orientation 2024-2025 CSON On…" at bounding box center [376, 242] width 558 height 10
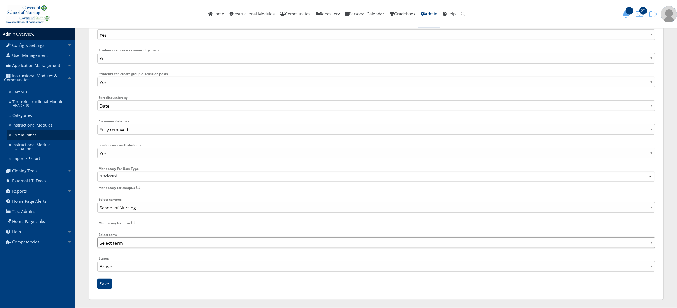
select select "145"
click at [97, 237] on select "Select term Aug24Modules Aug25Modules CSON Online Orientation 2024-2025 CSON On…" at bounding box center [376, 242] width 558 height 10
click at [101, 284] on input "Save" at bounding box center [104, 284] width 15 height 10
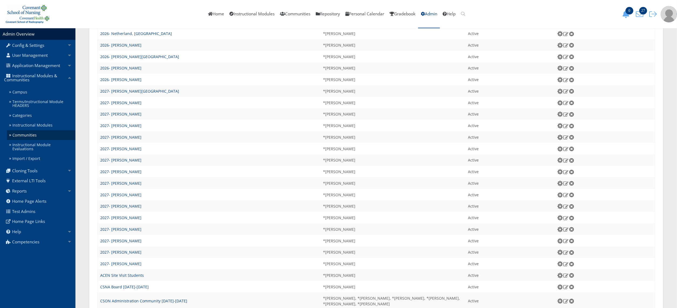
scroll to position [506, 0]
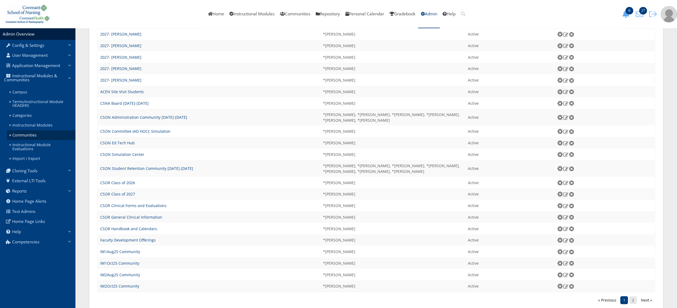
click at [630, 296] on link "2" at bounding box center [633, 300] width 8 height 8
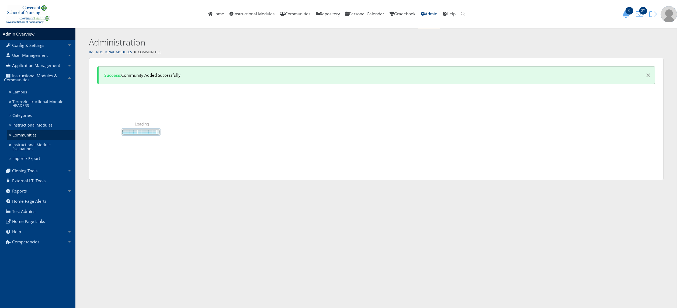
scroll to position [0, 0]
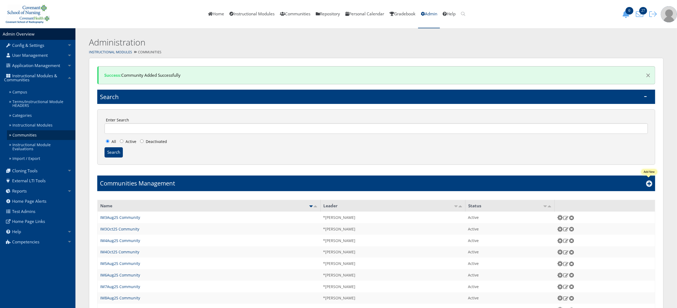
click at [652, 180] on icon at bounding box center [649, 183] width 6 height 6
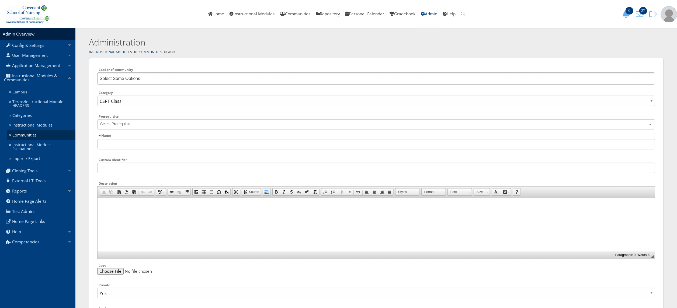
click at [207, 79] on ul "Select Some Options" at bounding box center [376, 78] width 558 height 12
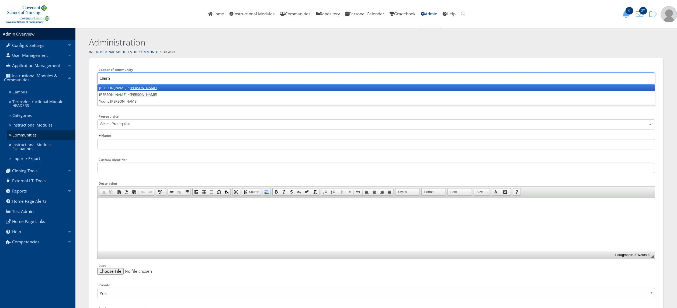
type input "claire"
click at [208, 89] on li "Arnett-Johnson, * Claire" at bounding box center [375, 88] width 557 height 7
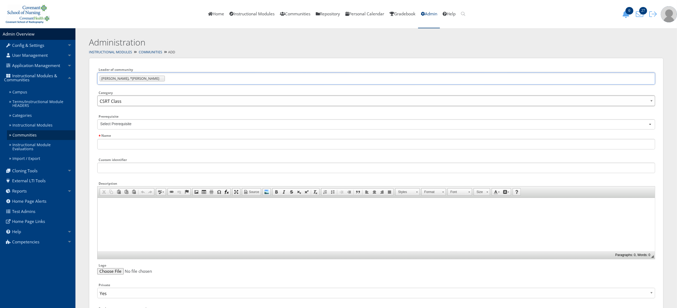
click at [181, 102] on select "CSRT Class CSST Class Edvance360 Faculty General School of Nursing" at bounding box center [376, 101] width 558 height 10
select select "49"
click at [97, 96] on select "CSRT Class CSST Class Edvance360 Faculty General School of Nursing" at bounding box center [376, 101] width 558 height 10
click at [157, 145] on input "Name" at bounding box center [376, 144] width 558 height 10
paste input "IM4Oct25 Community"
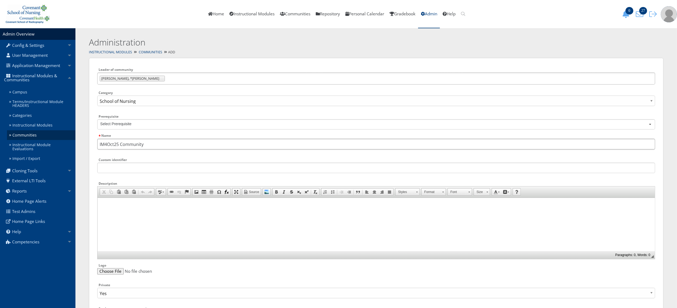
click at [107, 143] on input "IM4Oct25 Community" at bounding box center [376, 144] width 558 height 10
click at [107, 143] on input "IM5Oct25 Community" at bounding box center [376, 144] width 558 height 10
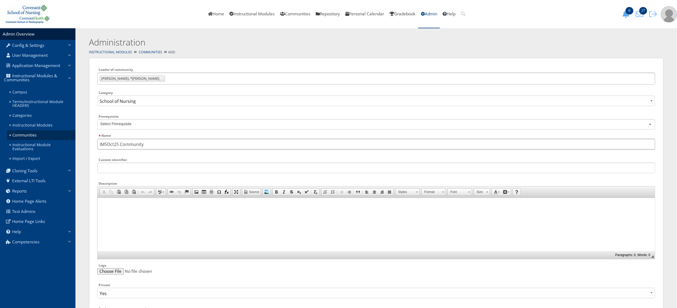
click at [107, 143] on input "IM5Oct25 Community" at bounding box center [376, 144] width 558 height 10
type input "IM5Oct25 Community"
click at [123, 166] on input "Custom identifier" at bounding box center [376, 168] width 558 height 10
paste input "IM5Oct25 Community"
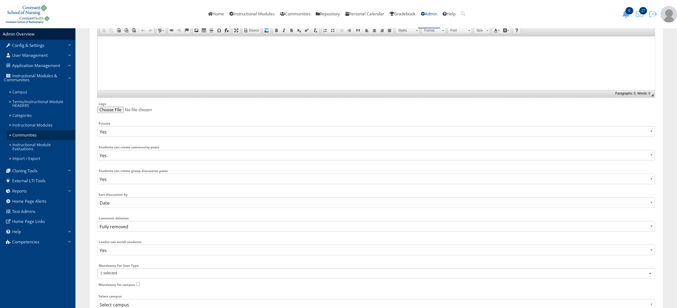
scroll to position [259, 0]
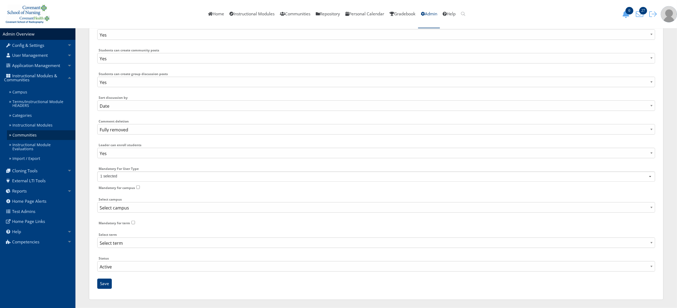
type input "IM5Oct25 Community"
click at [165, 211] on select "Select campus School of Nursing School of Radiography School of Surgical Tech" at bounding box center [376, 207] width 558 height 10
select select "2"
click at [97, 202] on select "Select campus School of Nursing School of Radiography School of Surgical Tech" at bounding box center [376, 207] width 558 height 10
click at [155, 242] on select "Select term Aug24Modules Aug25Modules CSON Online Orientation [DATE]-[DATE] CSO…" at bounding box center [376, 242] width 558 height 10
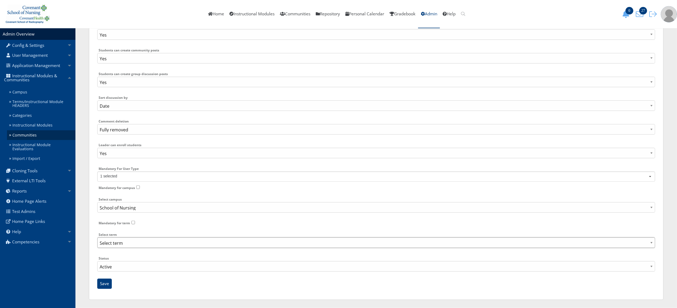
select select "145"
click at [97, 237] on select "Select term Aug24Modules Aug25Modules CSON Online Orientation [DATE]-[DATE] CSO…" at bounding box center [376, 242] width 558 height 10
click at [109, 284] on input "Save" at bounding box center [104, 284] width 15 height 10
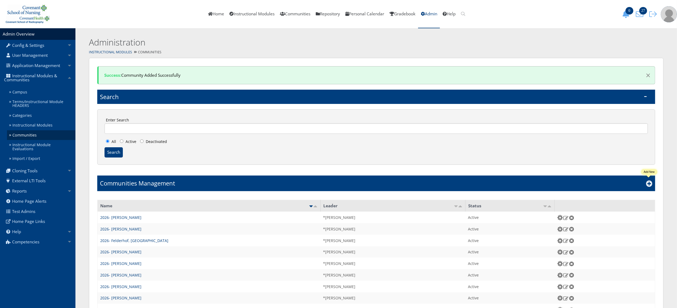
click at [647, 185] on icon at bounding box center [649, 183] width 6 height 6
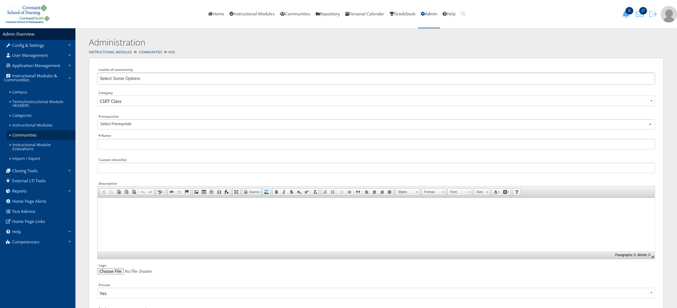
click at [418, 80] on ul "Select Some Options" at bounding box center [376, 78] width 558 height 12
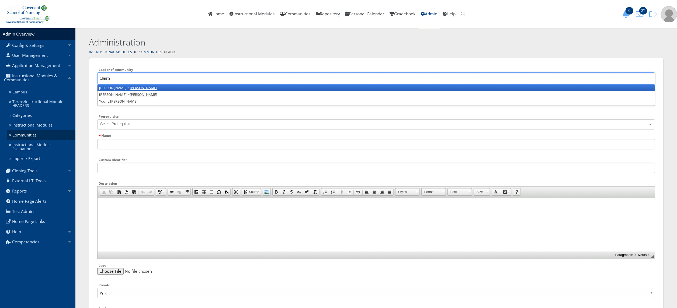
type input "claire"
click at [417, 86] on li "[PERSON_NAME], * [PERSON_NAME]" at bounding box center [375, 88] width 557 height 7
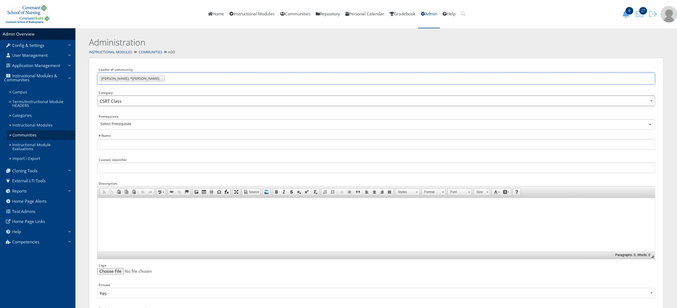
click at [238, 100] on select "CSRT Class CSST Class Edvance360 Faculty General School of Nursing" at bounding box center [376, 101] width 558 height 10
select select "49"
click at [97, 96] on select "CSRT Class CSST Class Edvance360 Faculty General School of Nursing" at bounding box center [376, 101] width 558 height 10
click at [163, 142] on input "Name" at bounding box center [376, 144] width 558 height 10
paste input "IM5Oct25 Community"
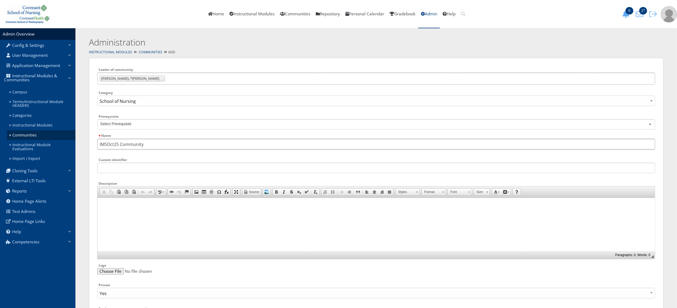
click at [106, 145] on input "IM5Oct25 Community" at bounding box center [376, 144] width 558 height 10
click at [106, 145] on input "IM6Oct25 Community" at bounding box center [376, 144] width 558 height 10
type input "IM6Oct25 Community"
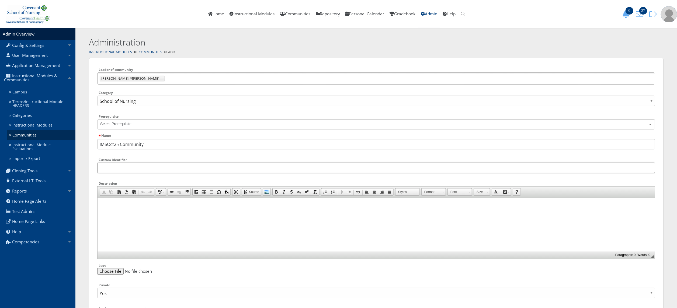
click at [114, 170] on input "Custom identifier" at bounding box center [376, 168] width 558 height 10
paste input "IM6Oct25 Community"
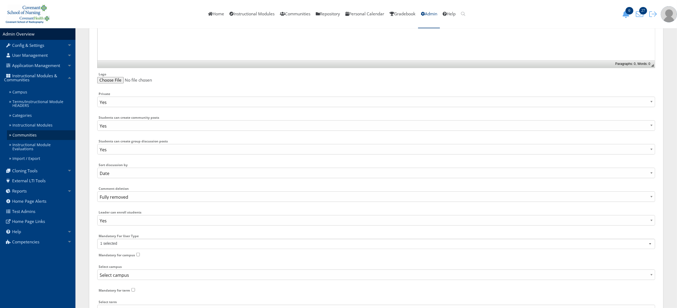
scroll to position [259, 0]
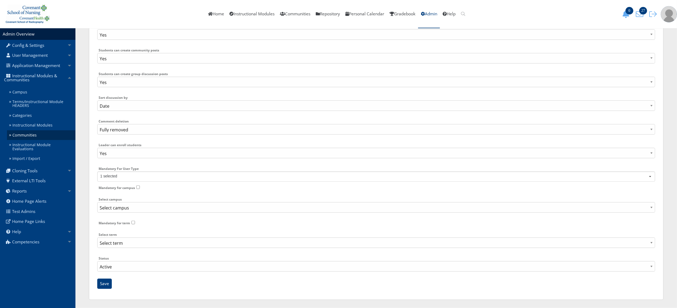
type input "IM6Oct25 Community"
click at [332, 204] on select "Select campus School of Nursing School of Radiography School of Surgical Tech" at bounding box center [376, 207] width 558 height 10
select select "2"
click at [97, 202] on select "Select campus School of Nursing School of Radiography School of Surgical Tech" at bounding box center [376, 207] width 558 height 10
click at [285, 244] on select "Select term Aug24Modules Aug25Modules CSON Online Orientation 2024-2025 CSON On…" at bounding box center [376, 242] width 558 height 10
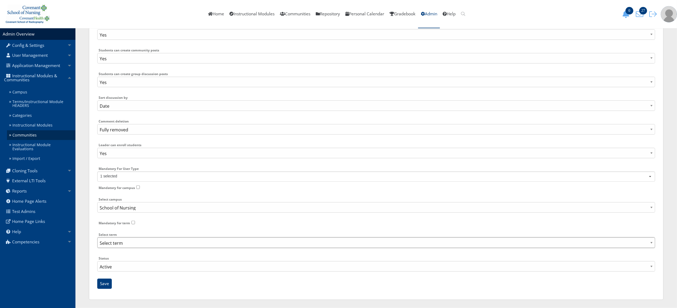
select select "145"
click at [97, 237] on select "Select term Aug24Modules Aug25Modules CSON Online Orientation 2024-2025 CSON On…" at bounding box center [376, 242] width 558 height 10
click at [103, 287] on input "Save" at bounding box center [104, 284] width 15 height 10
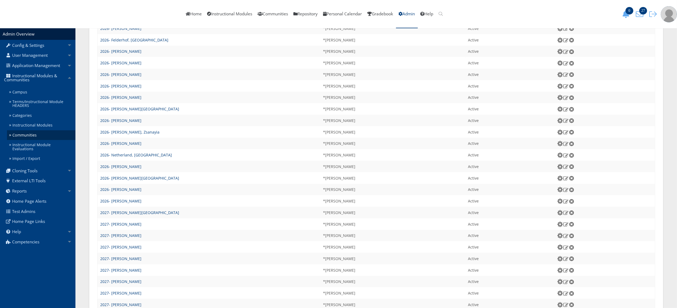
scroll to position [506, 0]
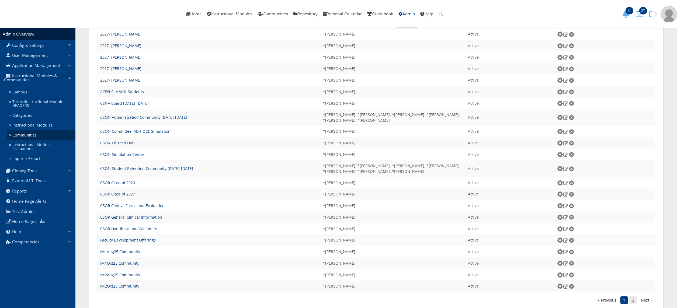
click at [632, 296] on link "2" at bounding box center [633, 300] width 8 height 8
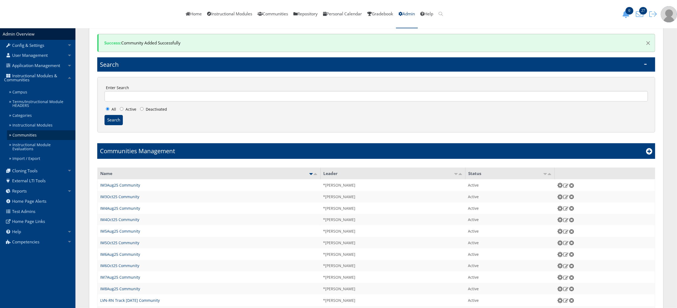
scroll to position [43, 0]
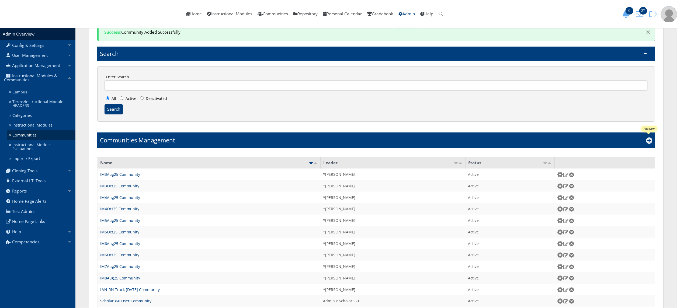
click at [650, 139] on icon at bounding box center [649, 140] width 6 height 6
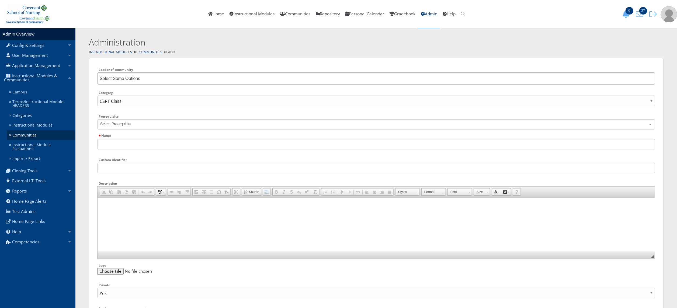
click at [193, 77] on ul "Select Some Options" at bounding box center [376, 78] width 558 height 12
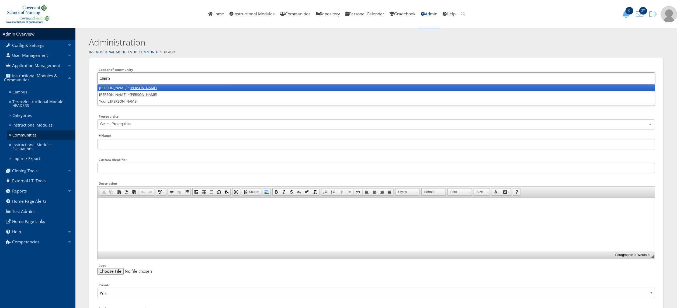
type input "claire"
click at [184, 88] on li "Arnett-Johnson, * Claire" at bounding box center [375, 88] width 557 height 7
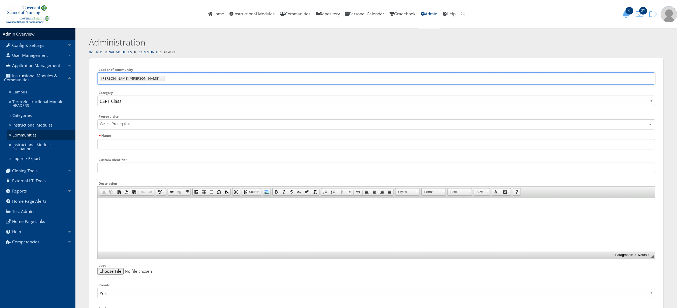
click at [170, 106] on div "Category CSRT Class CSST Class Edvance360 Faculty General School of Nursing" at bounding box center [376, 99] width 558 height 21
click at [170, 103] on select "CSRT Class CSST Class Edvance360 Faculty General School of Nursing" at bounding box center [376, 101] width 558 height 10
select select "49"
click at [97, 96] on select "CSRT Class CSST Class Edvance360 Faculty General School of Nursing" at bounding box center [376, 101] width 558 height 10
click at [147, 146] on input "Name" at bounding box center [376, 144] width 558 height 10
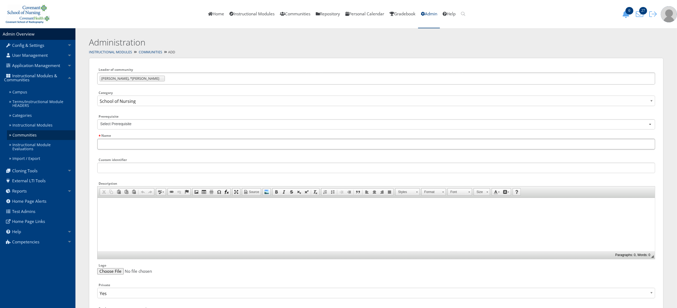
paste input "IM6Oct25 Community"
click at [107, 147] on input "IM6Oct25 Community" at bounding box center [376, 144] width 558 height 10
click at [107, 147] on input "IM7Oct25 Community" at bounding box center [376, 144] width 558 height 10
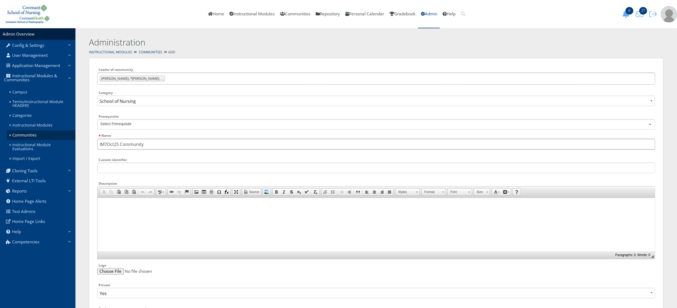
type input "IM7Oct25 Community"
click at [117, 166] on input "Custom identifier" at bounding box center [376, 168] width 558 height 10
paste input "IM7Oct25 Community"
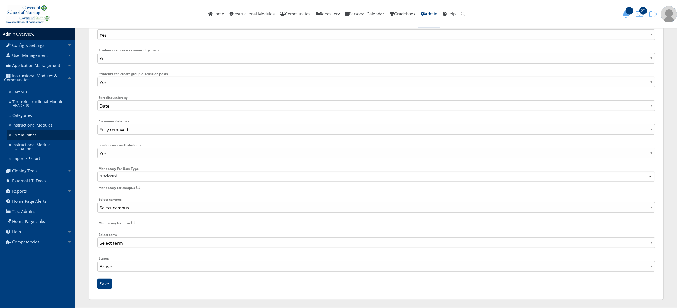
type input "IM7Oct25 Community"
click at [520, 205] on select "Select campus School of Nursing School of Radiography School of Surgical Tech" at bounding box center [376, 207] width 558 height 10
select select "2"
click at [97, 202] on select "Select campus School of Nursing School of Radiography School of Surgical Tech" at bounding box center [376, 207] width 558 height 10
click at [386, 243] on select "Select term Aug24Modules Aug25Modules CSON Online Orientation 2024-2025 CSON On…" at bounding box center [376, 242] width 558 height 10
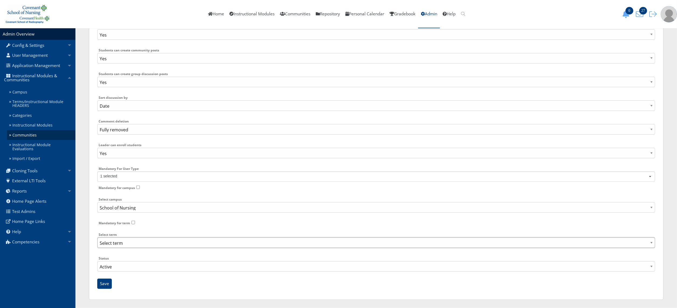
select select "145"
click at [97, 237] on select "Select term Aug24Modules Aug25Modules CSON Online Orientation 2024-2025 CSON On…" at bounding box center [376, 242] width 558 height 10
click at [103, 283] on input "Save" at bounding box center [104, 284] width 15 height 10
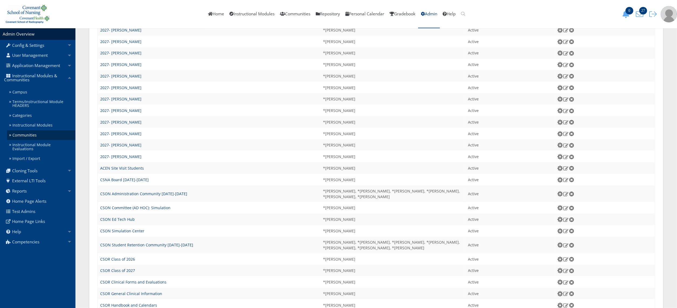
scroll to position [486, 0]
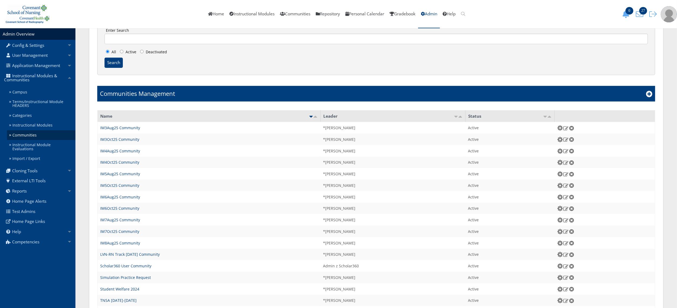
scroll to position [127, 0]
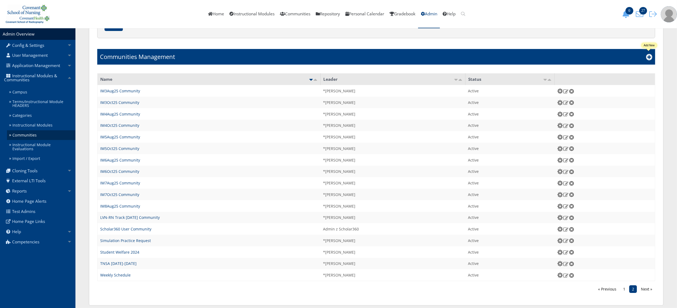
click at [651, 59] on icon at bounding box center [649, 57] width 6 height 6
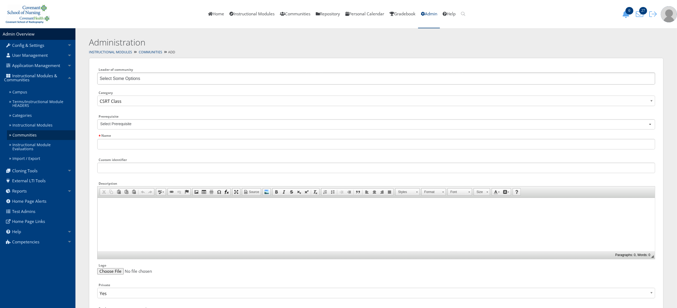
click at [372, 80] on ul "Select Some Options" at bounding box center [376, 78] width 558 height 12
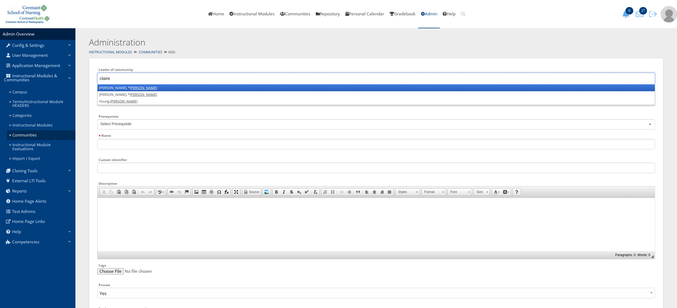
type input "claire"
click at [361, 85] on li "Arnett-Johnson, * Claire" at bounding box center [375, 88] width 557 height 7
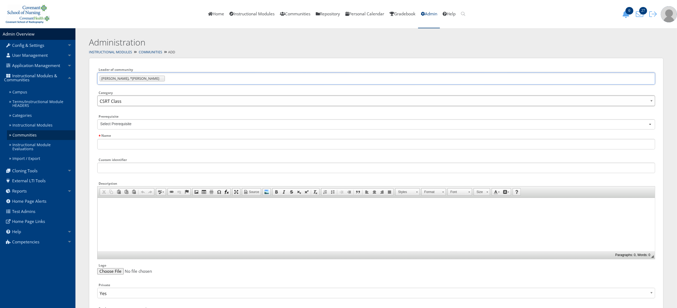
click at [234, 102] on select "CSRT Class CSST Class Edvance360 Faculty General School of Nursing" at bounding box center [376, 101] width 558 height 10
select select "49"
click at [97, 96] on select "CSRT Class CSST Class Edvance360 Faculty General School of Nursing" at bounding box center [376, 101] width 558 height 10
click at [169, 143] on input "Name" at bounding box center [376, 144] width 558 height 10
paste input "IM7Oct25 Community"
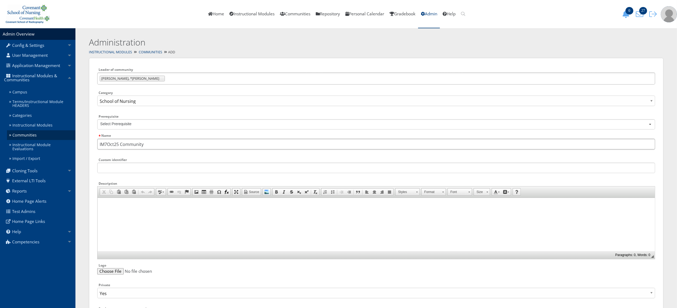
click at [106, 145] on input "IM7Oct25 Community" at bounding box center [376, 144] width 558 height 10
click at [120, 148] on input "IM8Oct25 Community" at bounding box center [376, 144] width 558 height 10
type input "IM8Oct25 Community"
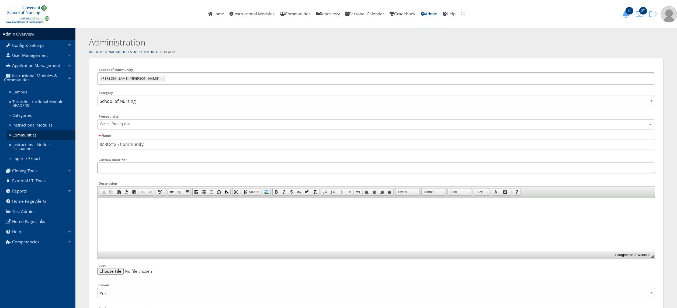
click at [122, 168] on input "Custom identifier" at bounding box center [376, 168] width 558 height 10
paste input "IM8Oct25 Community"
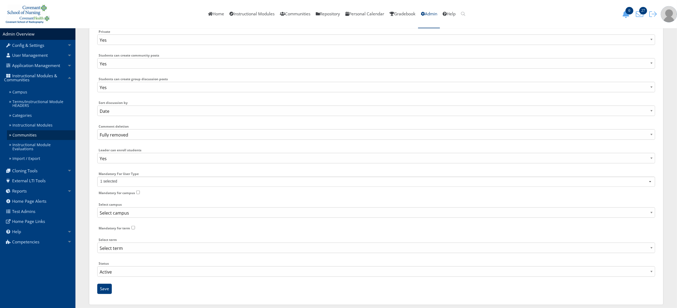
scroll to position [259, 0]
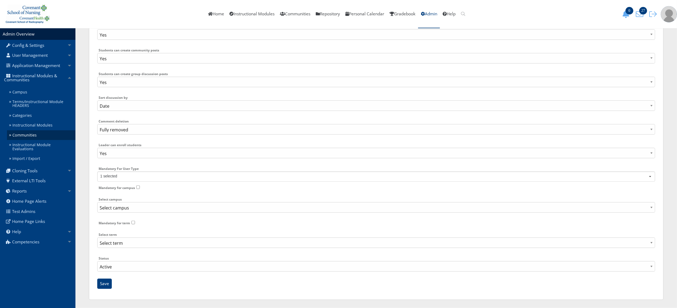
type input "IM8Oct25 Community"
click at [409, 205] on select "Select campus School of Nursing School of Radiography School of Surgical Tech" at bounding box center [376, 207] width 558 height 10
select select "2"
click at [97, 202] on select "Select campus School of Nursing School of Radiography School of Surgical Tech" at bounding box center [376, 207] width 558 height 10
click at [148, 248] on div "Select term Select term Aug24Modules Aug25Modules CSON Online Orientation 2024-…" at bounding box center [376, 241] width 558 height 21
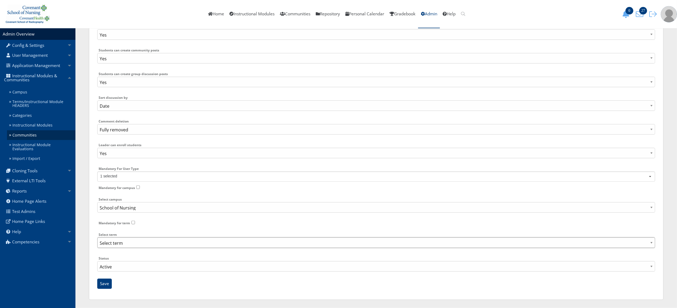
click at [147, 245] on select "Select term Aug24Modules Aug25Modules CSON Online Orientation 2024-2025 CSON On…" at bounding box center [376, 242] width 558 height 10
select select "145"
click at [97, 237] on select "Select term Aug24Modules Aug25Modules CSON Online Orientation 2024-2025 CSON On…" at bounding box center [376, 242] width 558 height 10
click at [105, 281] on input "Save" at bounding box center [104, 284] width 15 height 10
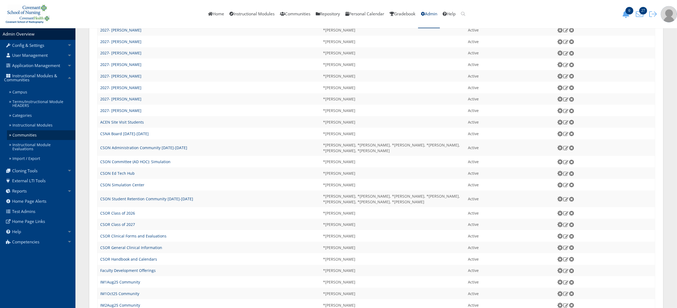
scroll to position [506, 0]
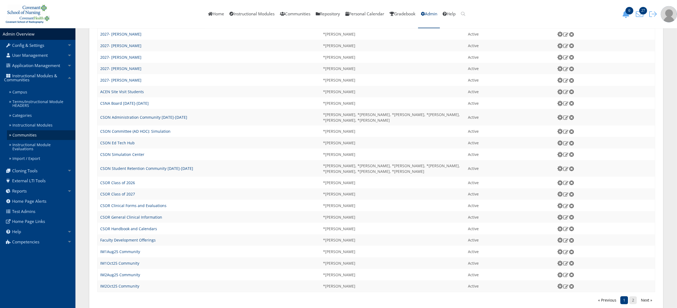
click at [632, 296] on link "2" at bounding box center [633, 300] width 8 height 8
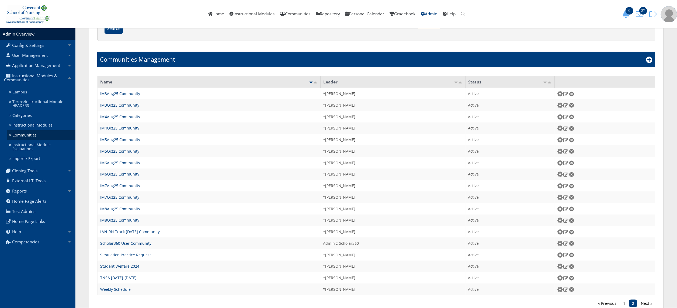
scroll to position [138, 0]
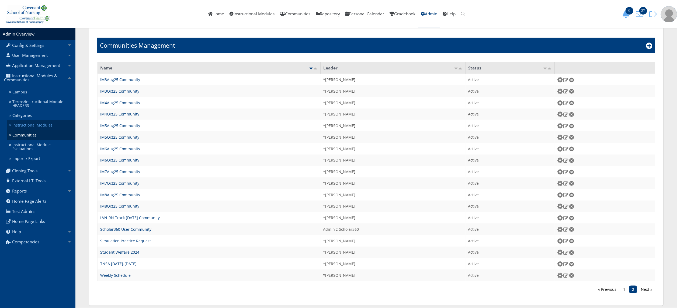
click at [42, 129] on link "Instructional Modules" at bounding box center [41, 125] width 68 height 10
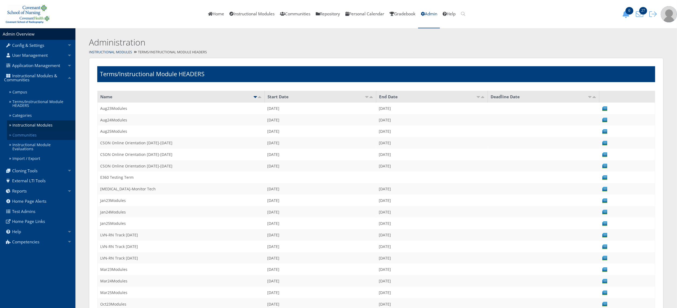
click at [46, 131] on link "Communities" at bounding box center [41, 135] width 68 height 10
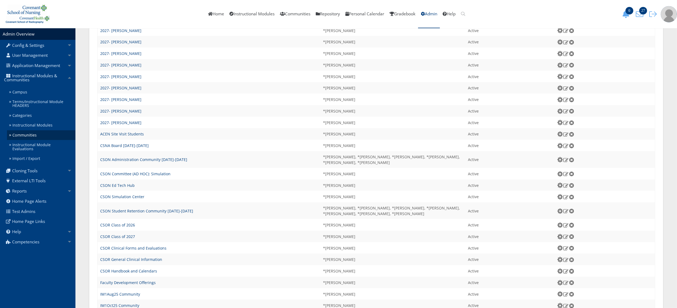
scroll to position [481, 0]
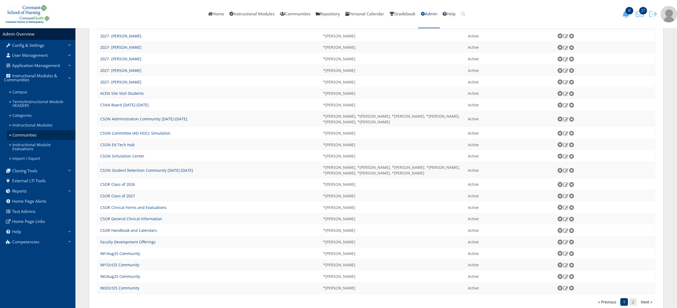
click at [632, 298] on link "2" at bounding box center [633, 302] width 8 height 8
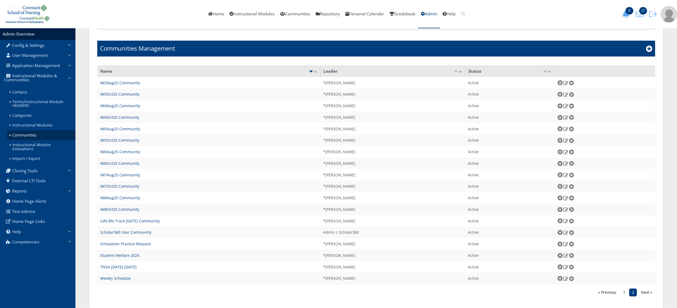
scroll to position [112, 0]
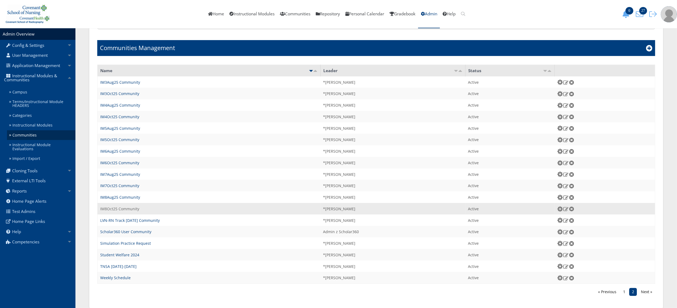
click at [133, 206] on link "IM8Oct25 Community" at bounding box center [119, 208] width 39 height 5
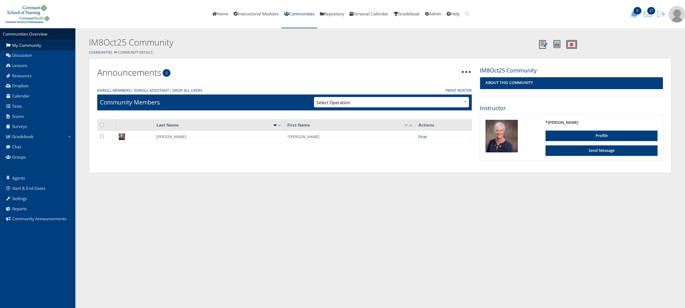
click at [103, 51] on link "Communities" at bounding box center [100, 52] width 23 height 5
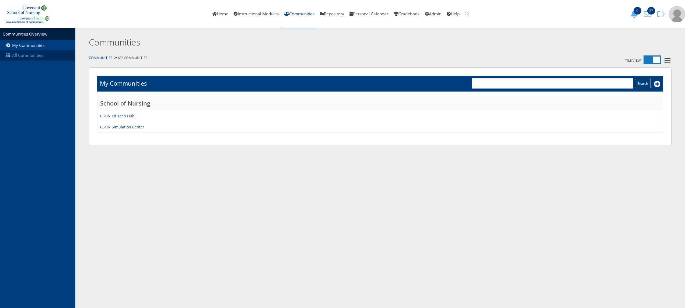
click at [48, 58] on link "All Communities" at bounding box center [37, 55] width 75 height 10
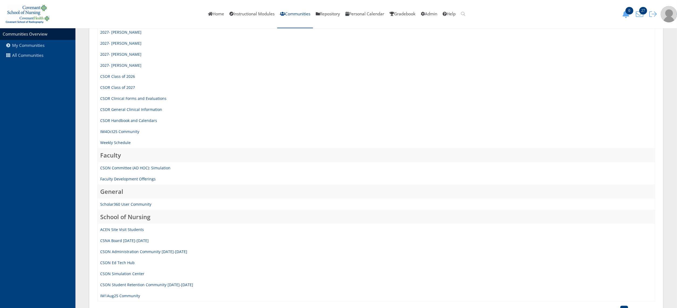
scroll to position [426, 0]
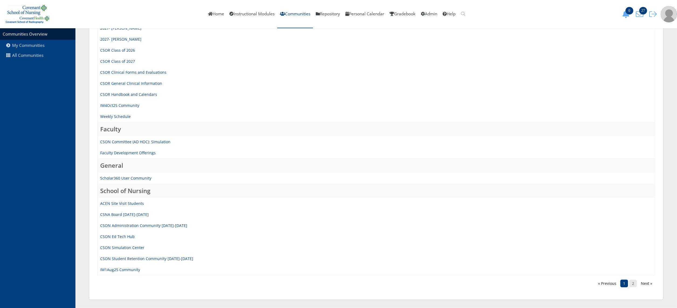
click at [633, 286] on link "2" at bounding box center [633, 284] width 8 height 8
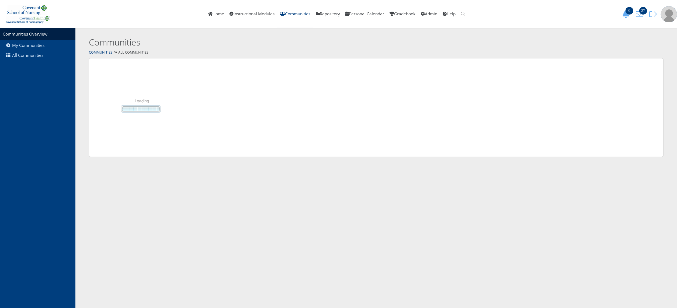
scroll to position [0, 0]
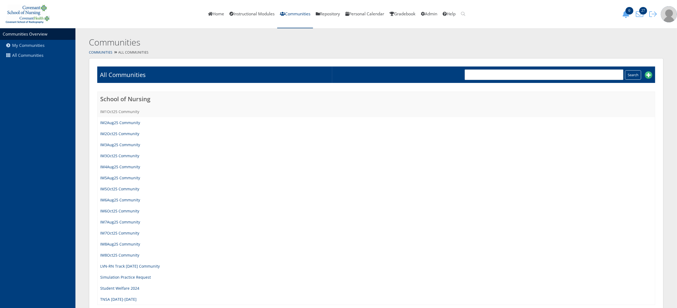
click at [112, 110] on link "IM1Oct25 Community" at bounding box center [119, 111] width 39 height 5
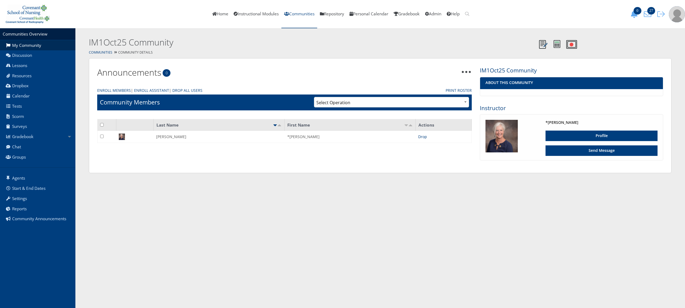
click at [295, 15] on link "Communities" at bounding box center [299, 14] width 36 height 28
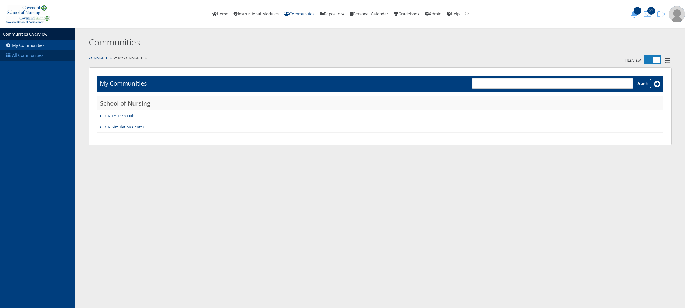
click at [44, 56] on link "All Communities" at bounding box center [37, 55] width 75 height 10
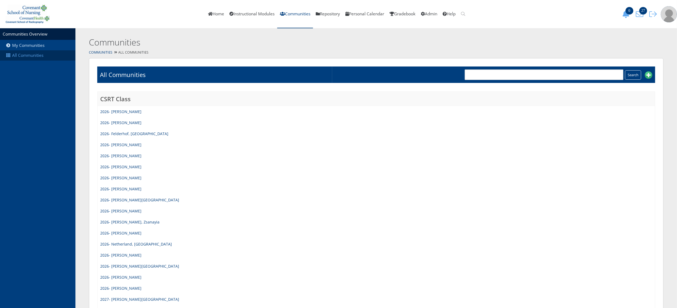
click at [38, 54] on link "All Communities" at bounding box center [37, 55] width 75 height 10
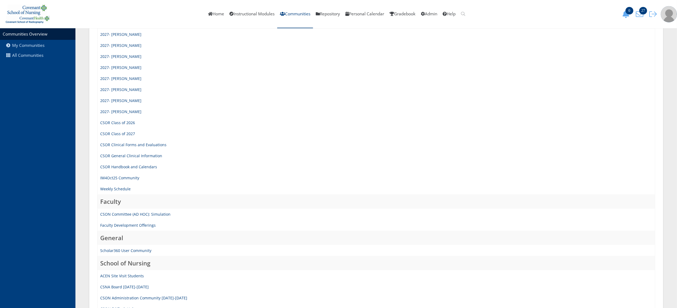
scroll to position [426, 0]
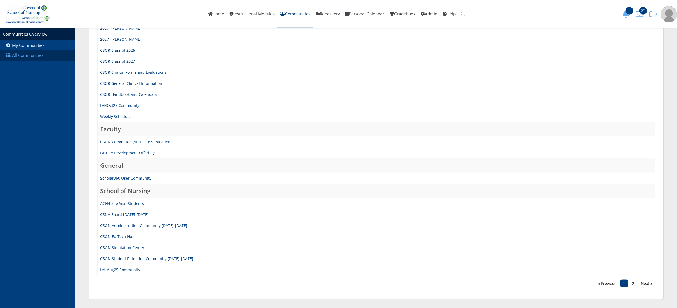
click at [50, 50] on link "All Communities" at bounding box center [37, 55] width 75 height 10
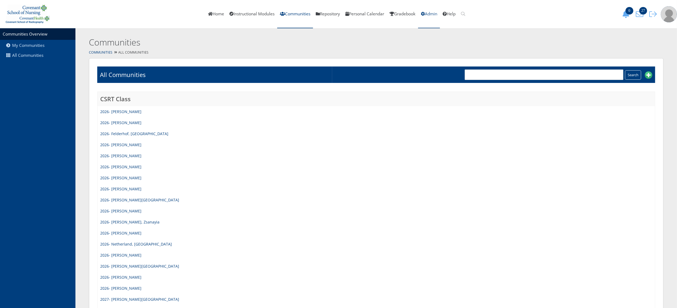
click at [439, 16] on link "Admin" at bounding box center [429, 14] width 22 height 28
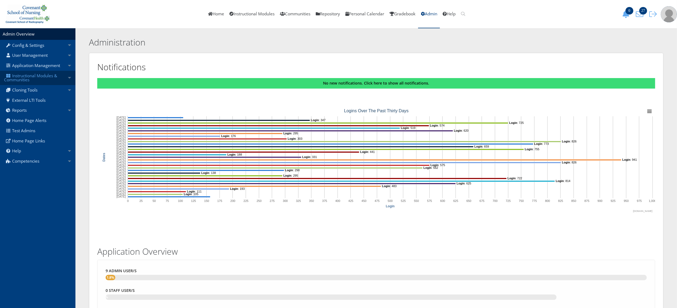
click at [41, 81] on link "Instructional Modules & Communities" at bounding box center [37, 78] width 75 height 14
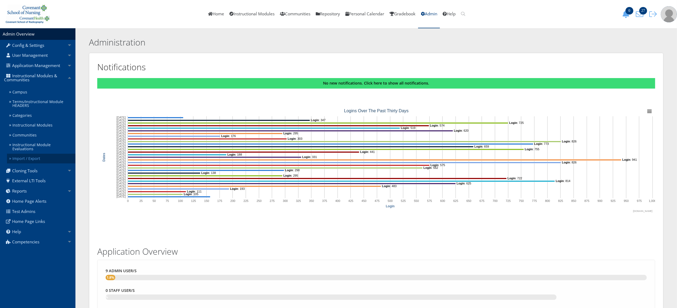
click at [45, 154] on link "Import / Export" at bounding box center [41, 159] width 68 height 10
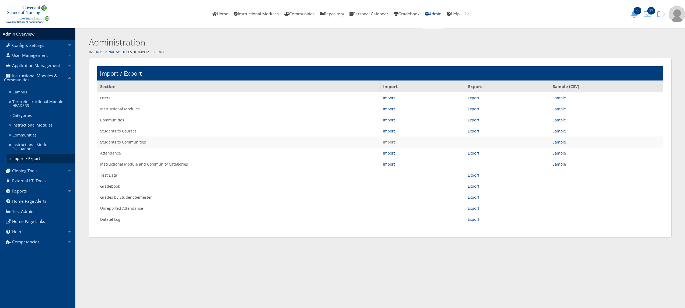
click at [392, 141] on link "Import" at bounding box center [389, 141] width 12 height 5
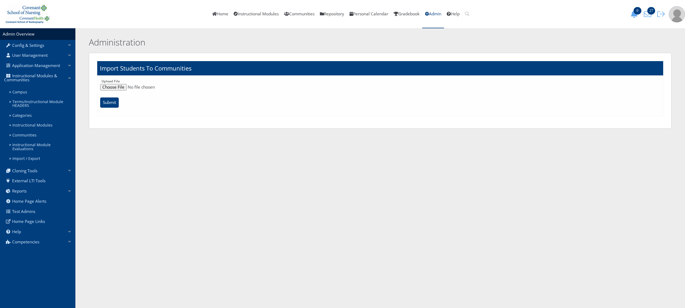
click at [120, 85] on input "file" at bounding box center [380, 87] width 560 height 6
type input "C:\fakepath\ImportStudentsToCommunitieim1thru8studentstocommunitys.csv"
click at [114, 103] on input "Submit" at bounding box center [109, 102] width 19 height 10
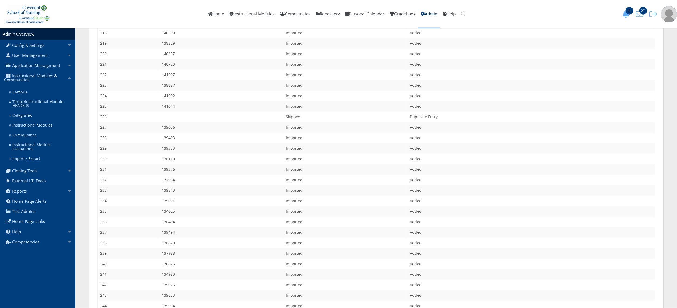
scroll to position [2232, 0]
click at [285, 8] on link "Communities" at bounding box center [295, 14] width 36 height 28
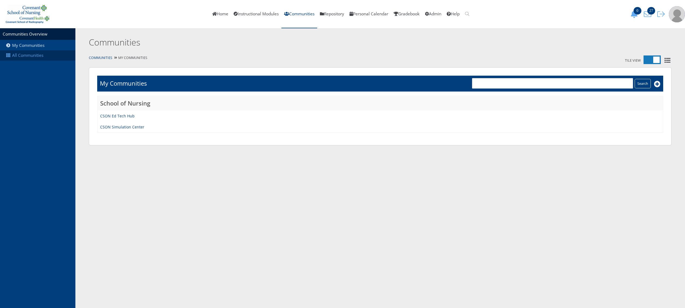
click at [41, 59] on link "All Communities" at bounding box center [37, 55] width 75 height 10
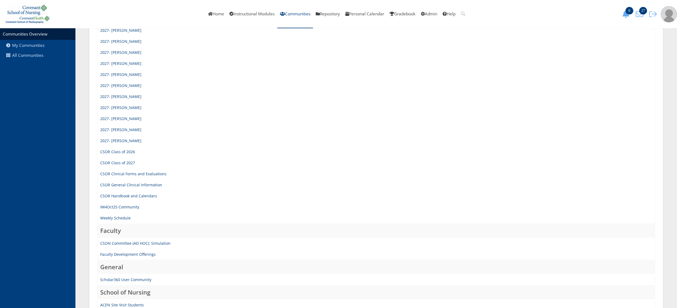
scroll to position [416, 0]
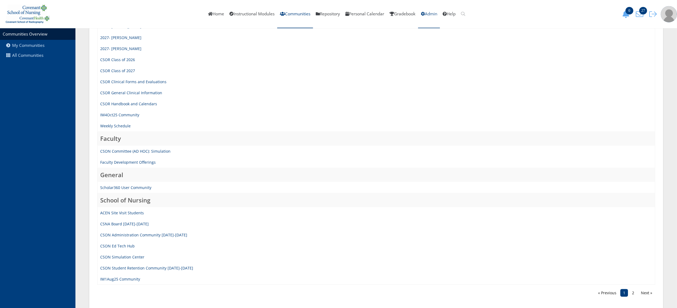
click at [433, 14] on link "Admin" at bounding box center [429, 14] width 22 height 28
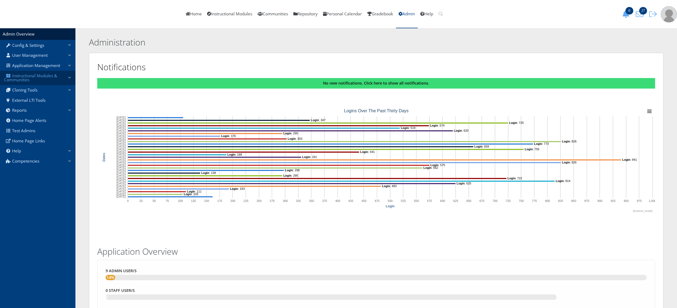
click at [40, 80] on link "Instructional Modules & Communities" at bounding box center [37, 78] width 75 height 14
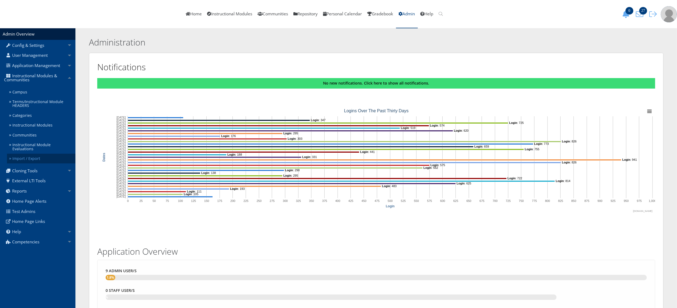
click at [37, 155] on link "Import / Export" at bounding box center [41, 159] width 68 height 10
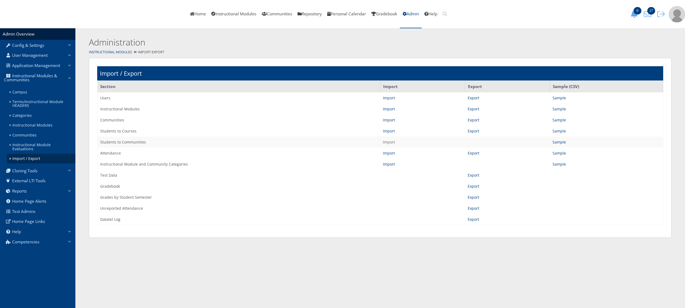
click at [387, 141] on link "Import" at bounding box center [389, 141] width 12 height 5
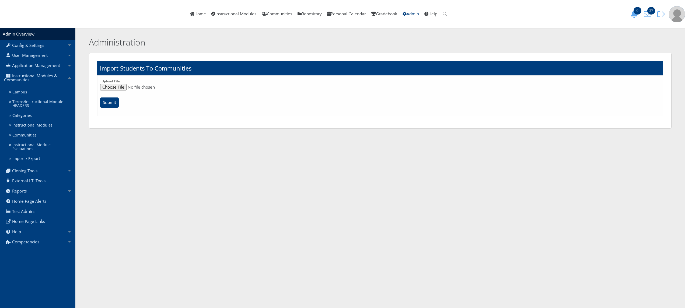
click at [124, 88] on input "file" at bounding box center [380, 87] width 560 height 6
type input "C:\fakepath\ImportStudentsToCommunitieim1thru8studentstocommunitys.csv"
click at [118, 100] on input "Submit" at bounding box center [109, 102] width 19 height 10
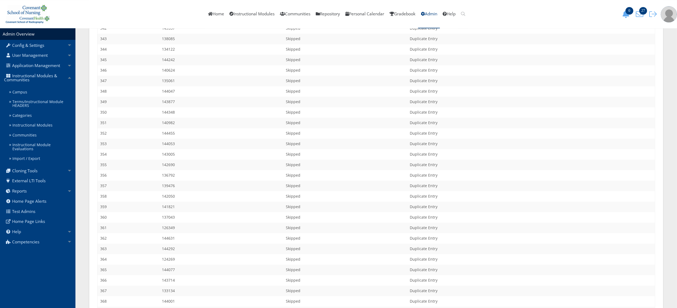
scroll to position [4249, 0]
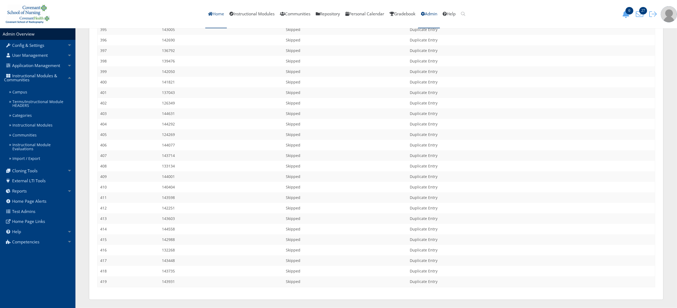
click at [213, 20] on link "Home" at bounding box center [216, 14] width 22 height 28
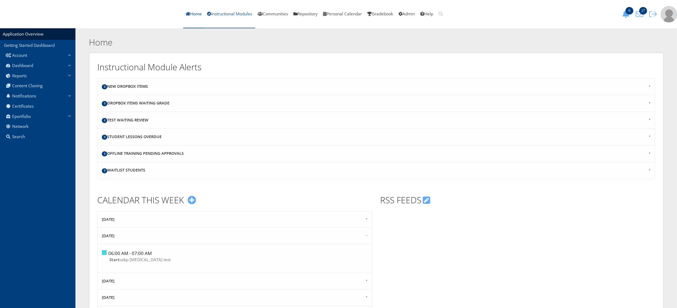
click at [241, 15] on link "Instructional Modules" at bounding box center [230, 14] width 50 height 28
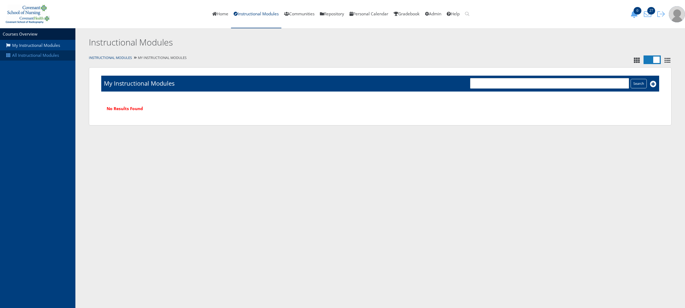
click at [48, 59] on link "All Instructional Modules" at bounding box center [37, 55] width 75 height 10
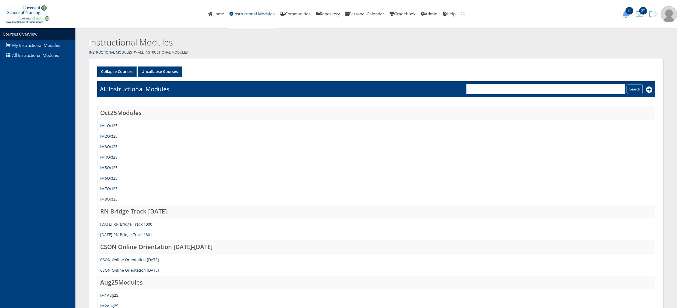
click at [113, 198] on link "IM8Oct25" at bounding box center [108, 199] width 17 height 5
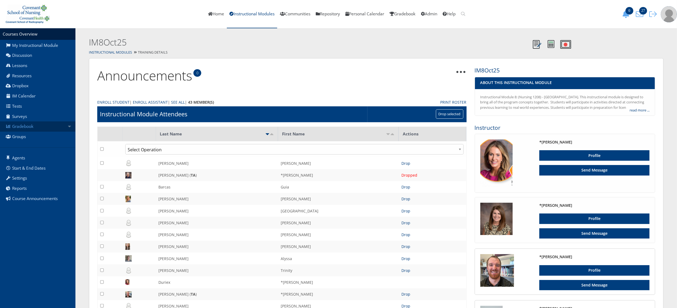
click at [45, 126] on link "Gradebook" at bounding box center [37, 126] width 75 height 10
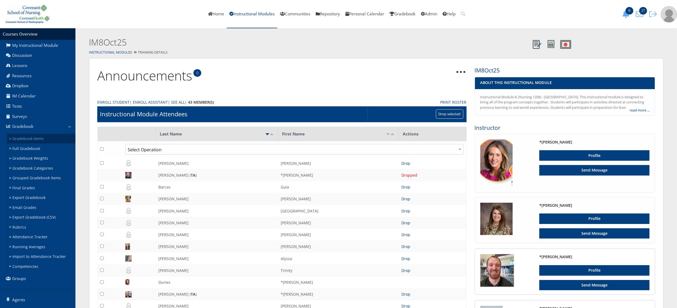
click at [46, 138] on link "Gradebook Items" at bounding box center [41, 139] width 68 height 10
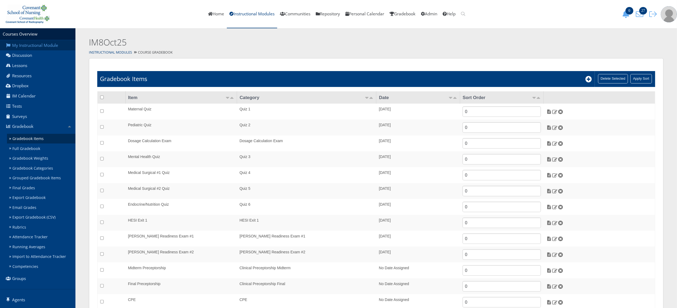
click at [52, 44] on link "My Instructional Module" at bounding box center [37, 45] width 75 height 10
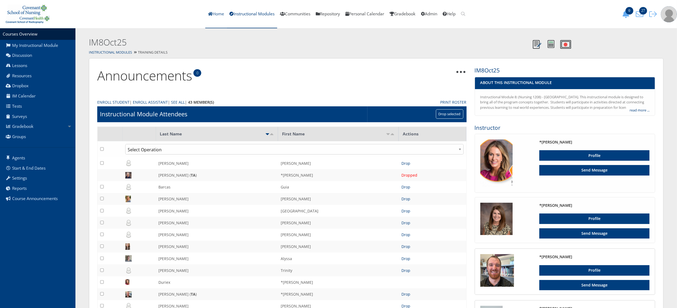
click at [213, 17] on link "Home" at bounding box center [216, 14] width 22 height 28
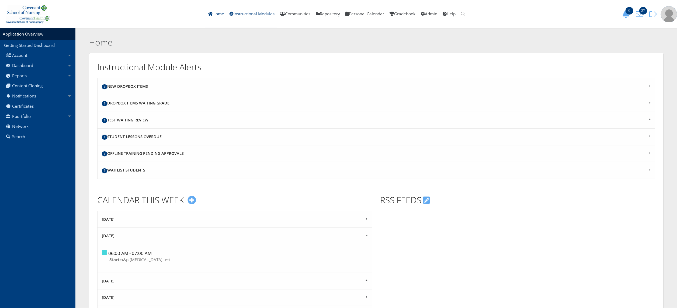
click at [240, 14] on link "Instructional Modules" at bounding box center [252, 14] width 50 height 28
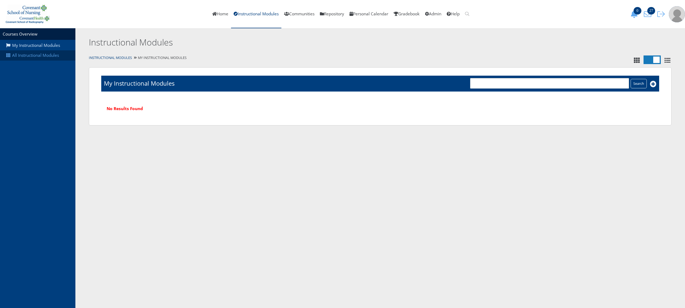
click at [32, 53] on link "All Instructional Modules" at bounding box center [37, 55] width 75 height 10
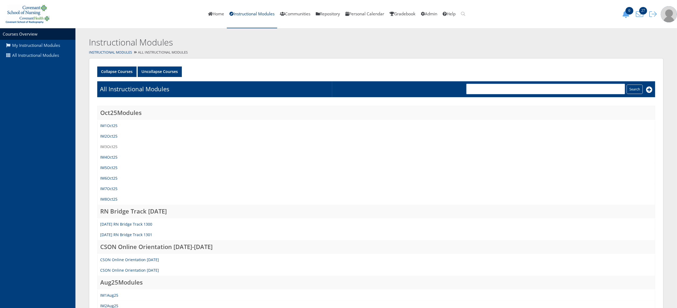
click at [109, 147] on link "IM3Oct25" at bounding box center [108, 146] width 17 height 5
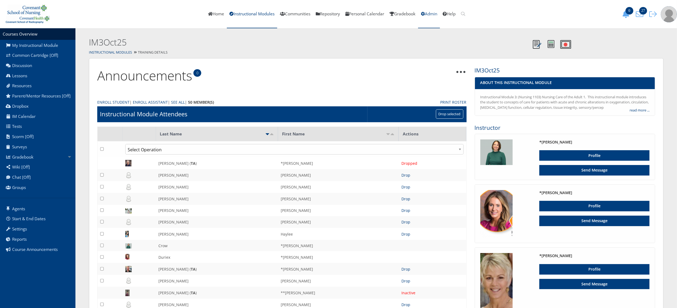
click at [436, 13] on link "Admin" at bounding box center [429, 14] width 22 height 28
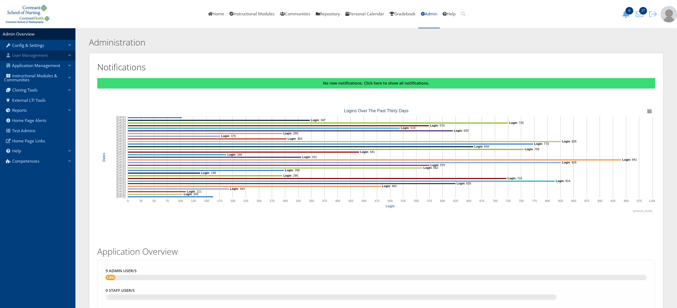
click at [50, 52] on link "User Management" at bounding box center [37, 55] width 75 height 10
